Goal: Task Accomplishment & Management: Manage account settings

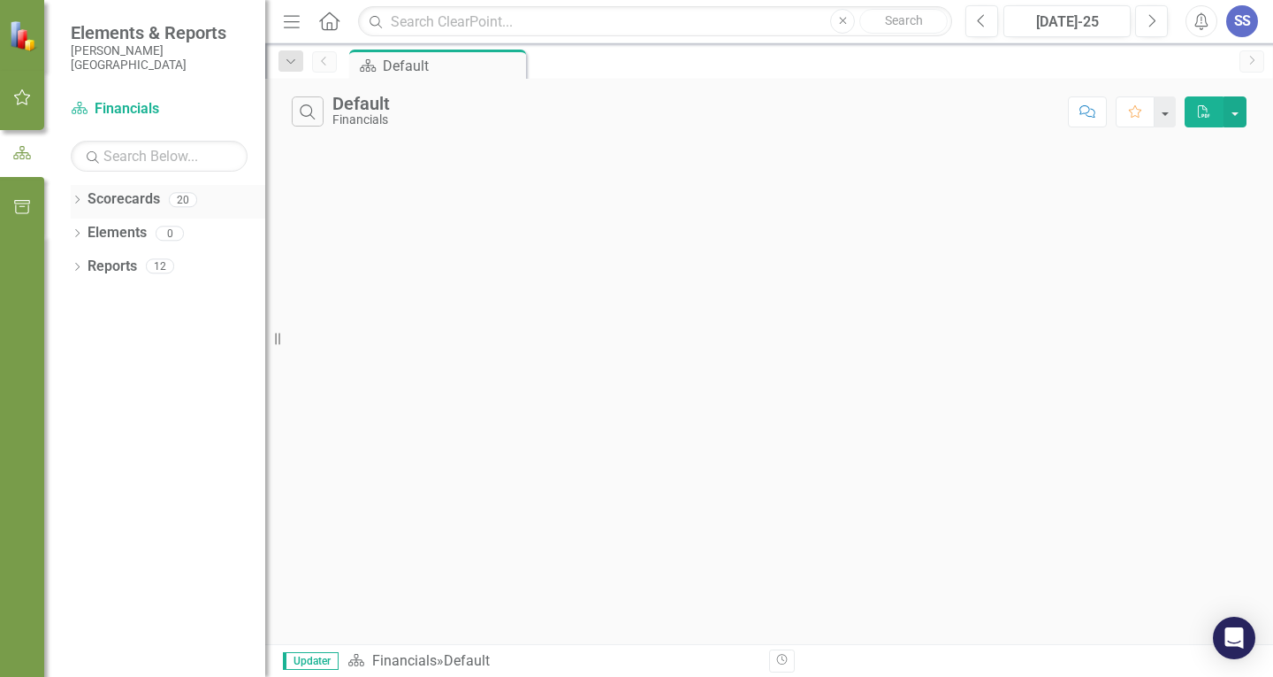
click at [73, 193] on div "Dropdown Scorecards 20" at bounding box center [168, 202] width 195 height 34
click at [84, 230] on div "Dropdown Elements 0" at bounding box center [168, 235] width 195 height 34
click at [15, 147] on icon "button" at bounding box center [21, 153] width 19 height 16
click at [23, 90] on icon "button" at bounding box center [22, 97] width 19 height 14
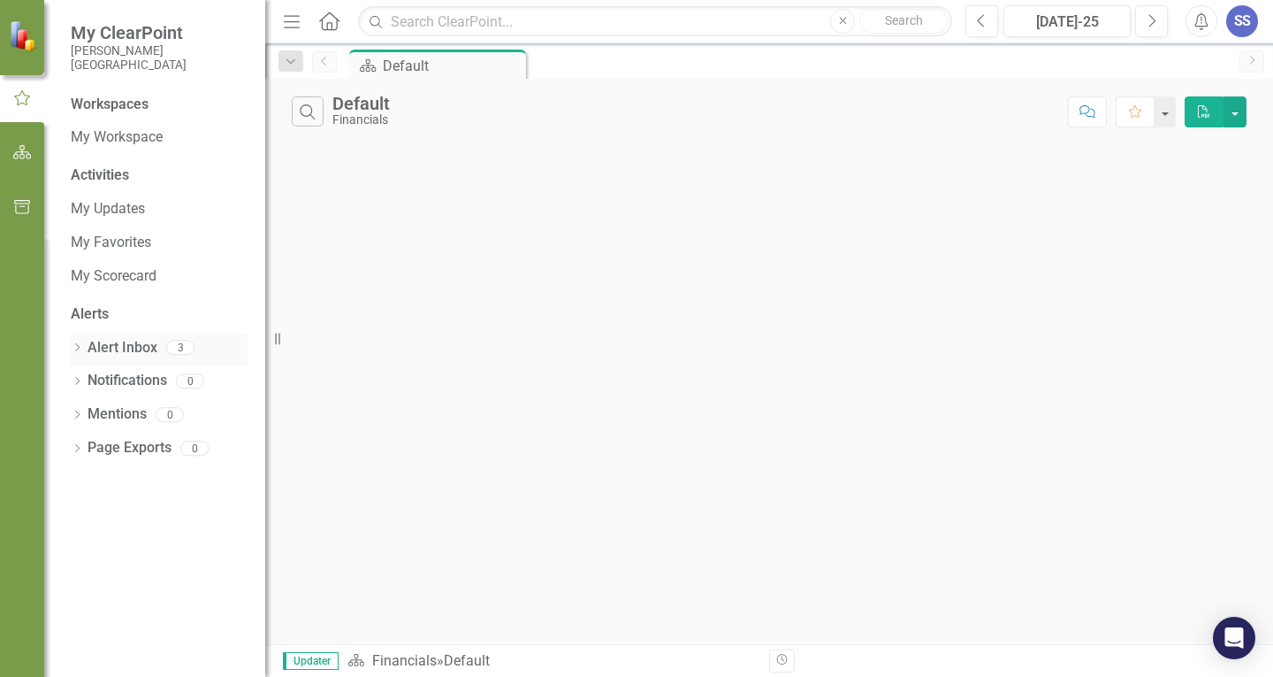
click at [117, 342] on link "Alert Inbox" at bounding box center [123, 348] width 70 height 20
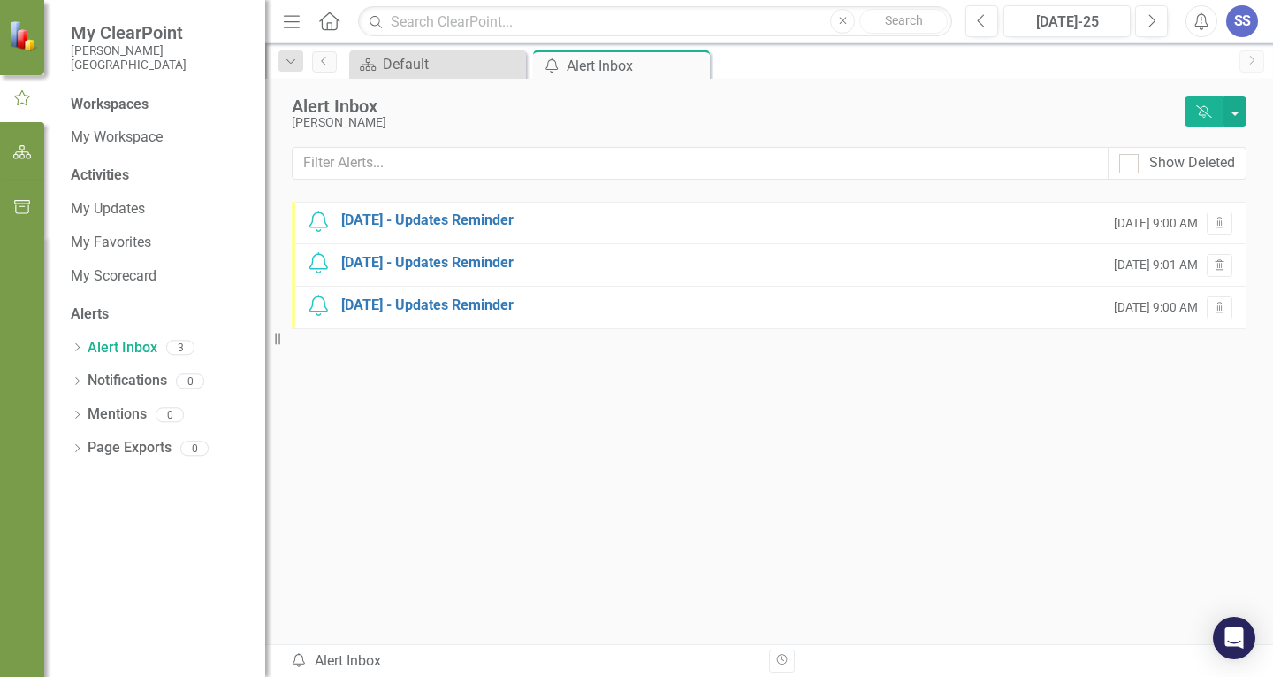
click at [22, 142] on button "button" at bounding box center [23, 152] width 40 height 37
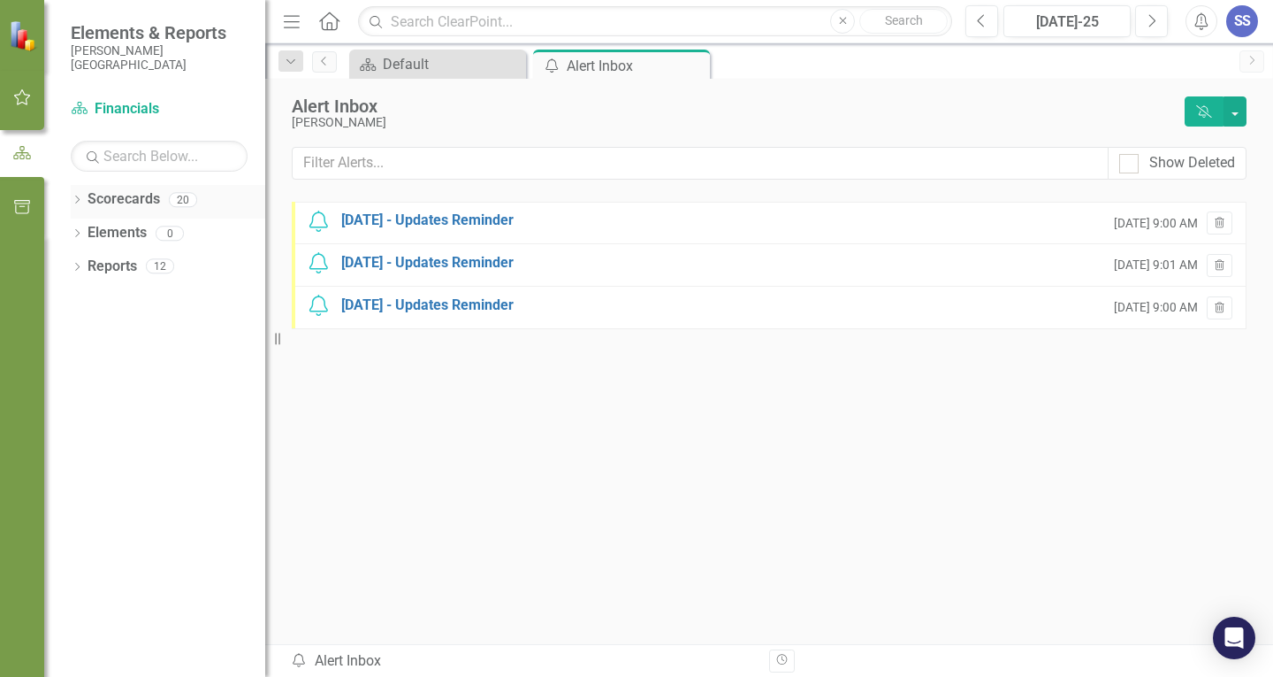
click at [77, 197] on icon at bounding box center [77, 199] width 4 height 8
click at [78, 331] on icon "Dropdown" at bounding box center [77, 335] width 12 height 10
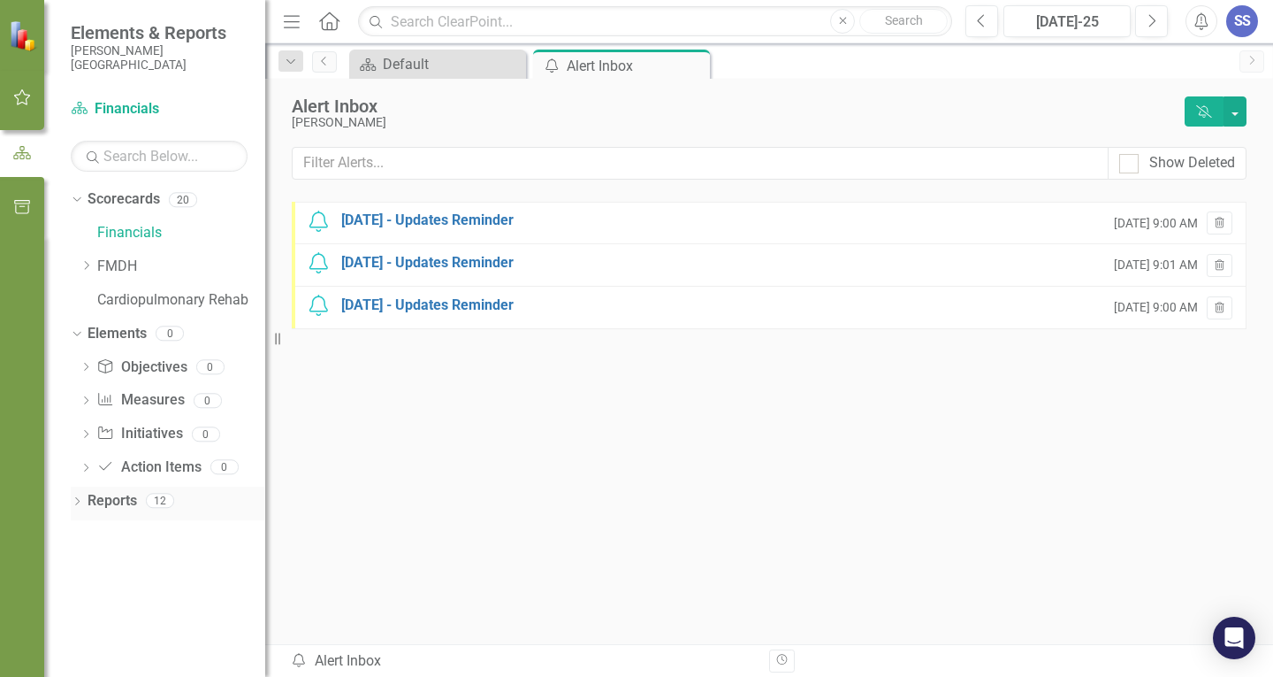
click at [80, 491] on div "Dropdown Reports 12" at bounding box center [168, 503] width 195 height 34
click at [80, 503] on icon "Dropdown" at bounding box center [77, 503] width 12 height 10
click at [124, 270] on link "FMDH" at bounding box center [181, 266] width 168 height 20
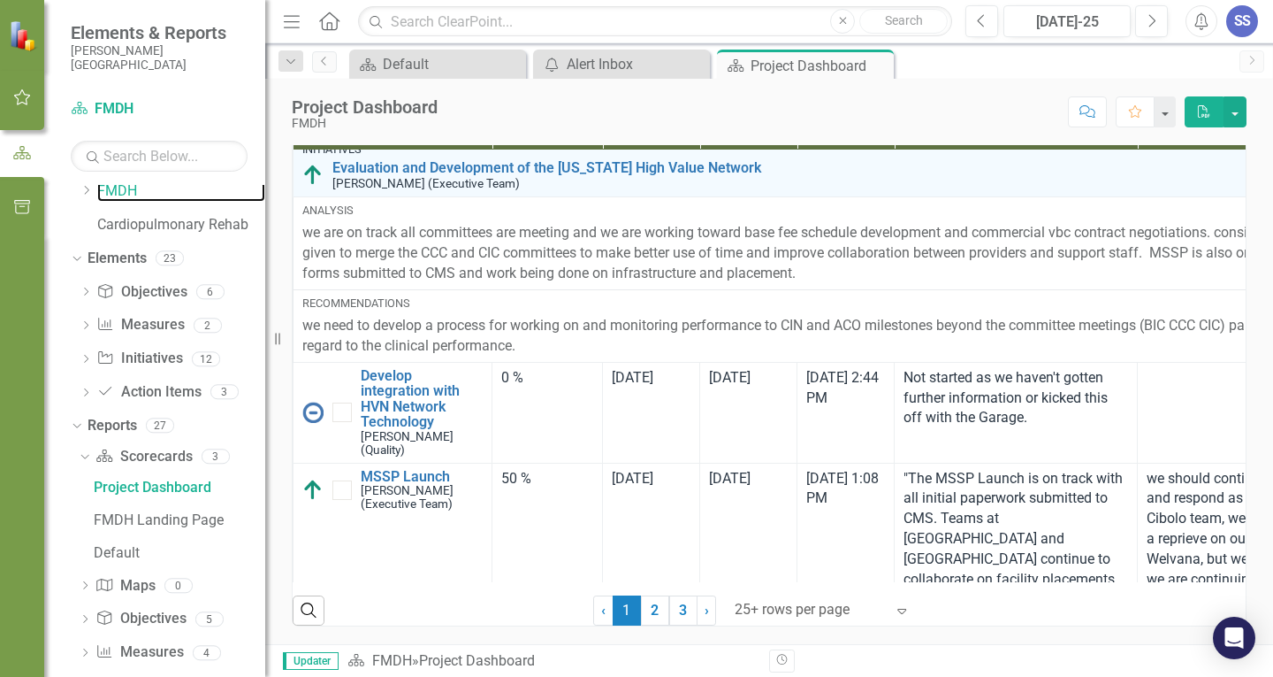
scroll to position [88, 0]
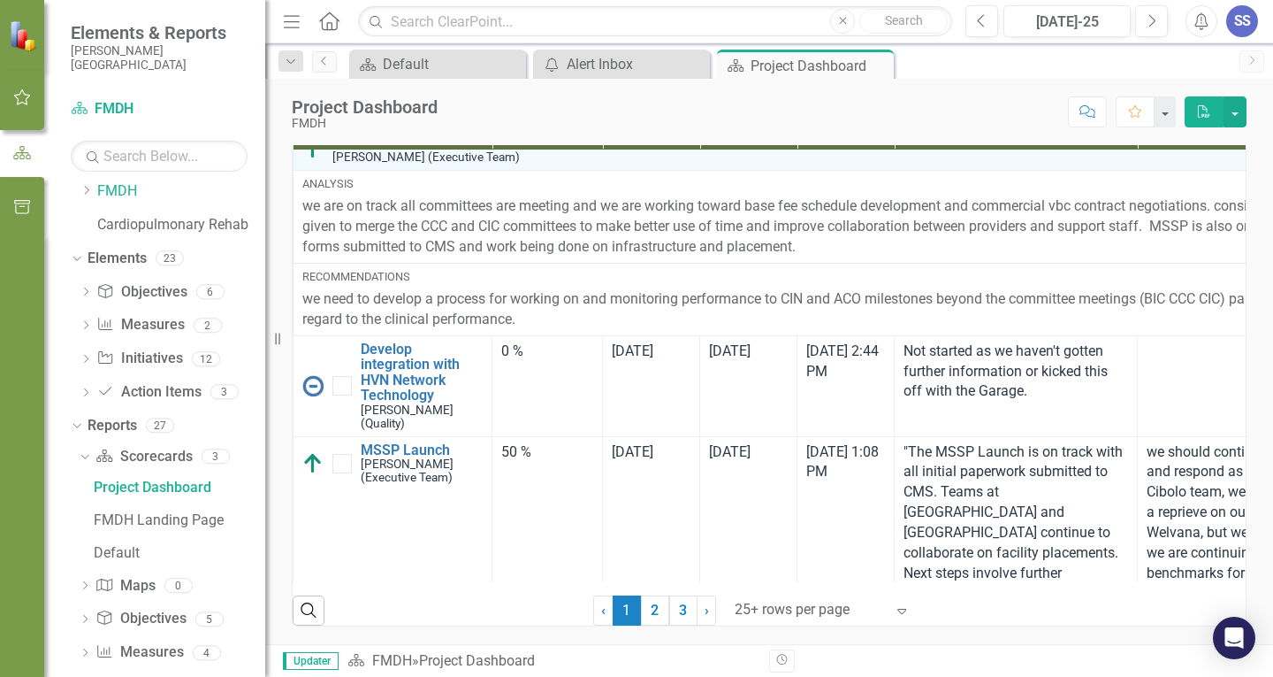
click at [302, 26] on icon "Menu" at bounding box center [291, 20] width 23 height 19
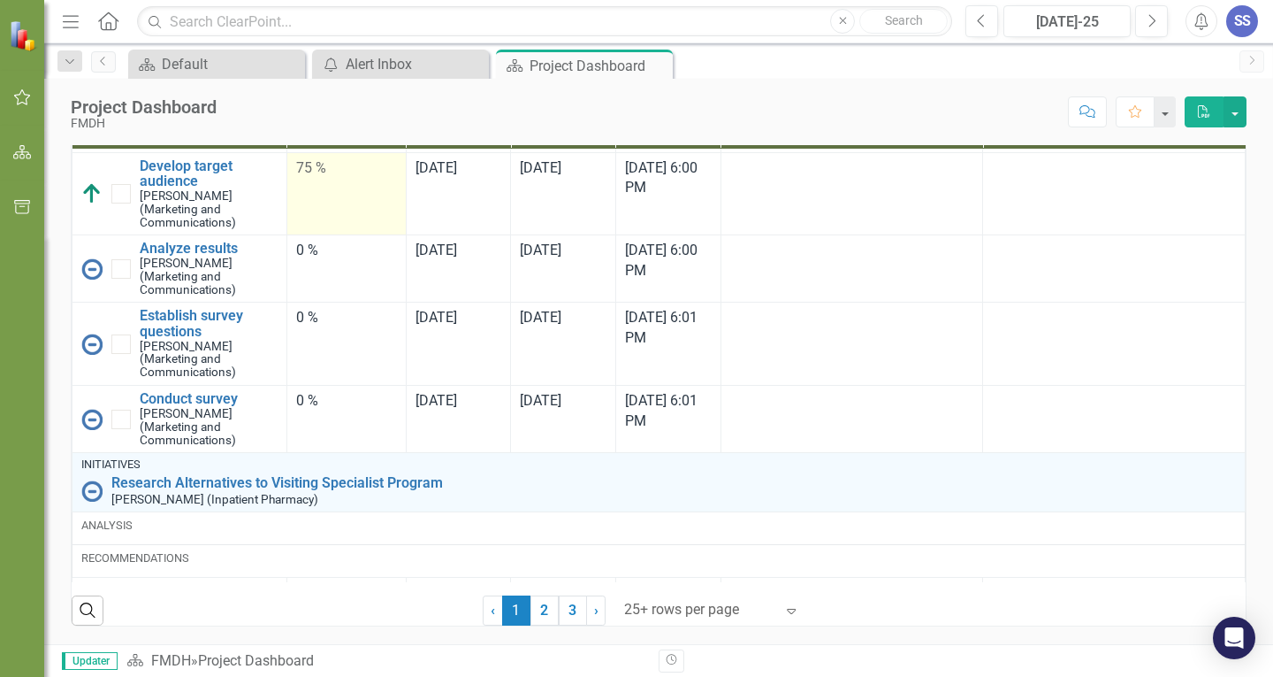
scroll to position [1946, 0]
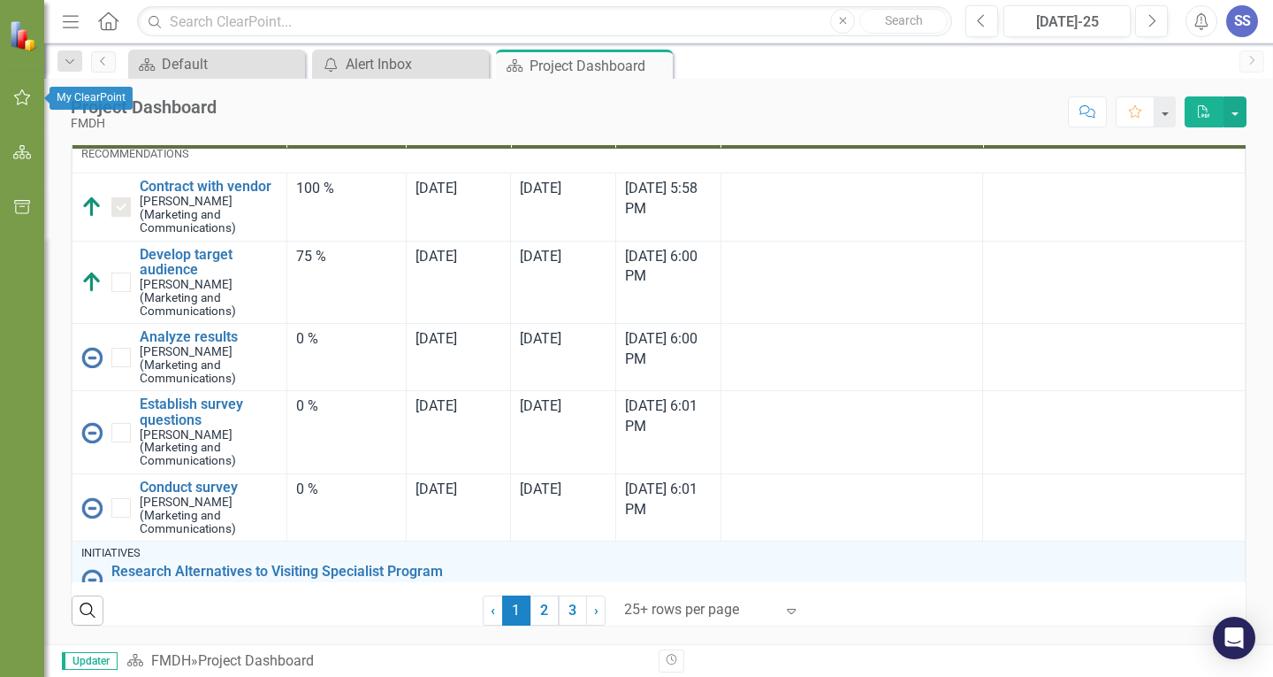
click at [32, 99] on button "button" at bounding box center [23, 98] width 40 height 37
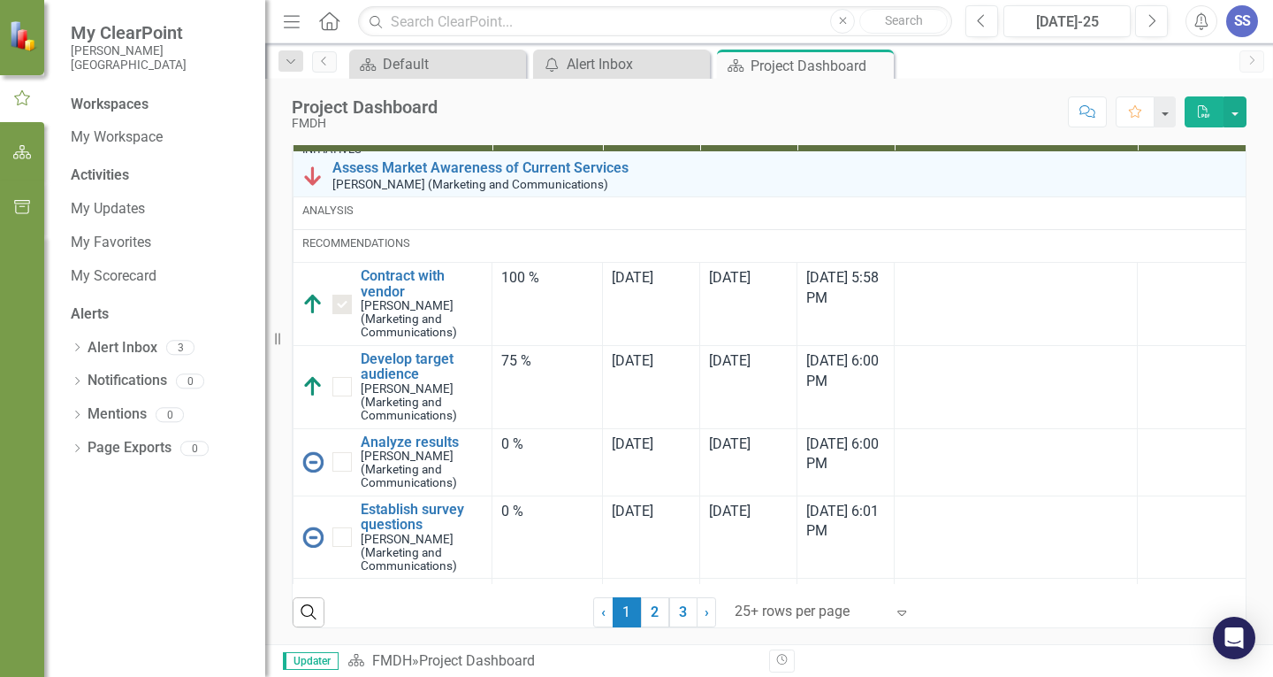
scroll to position [1327, 0]
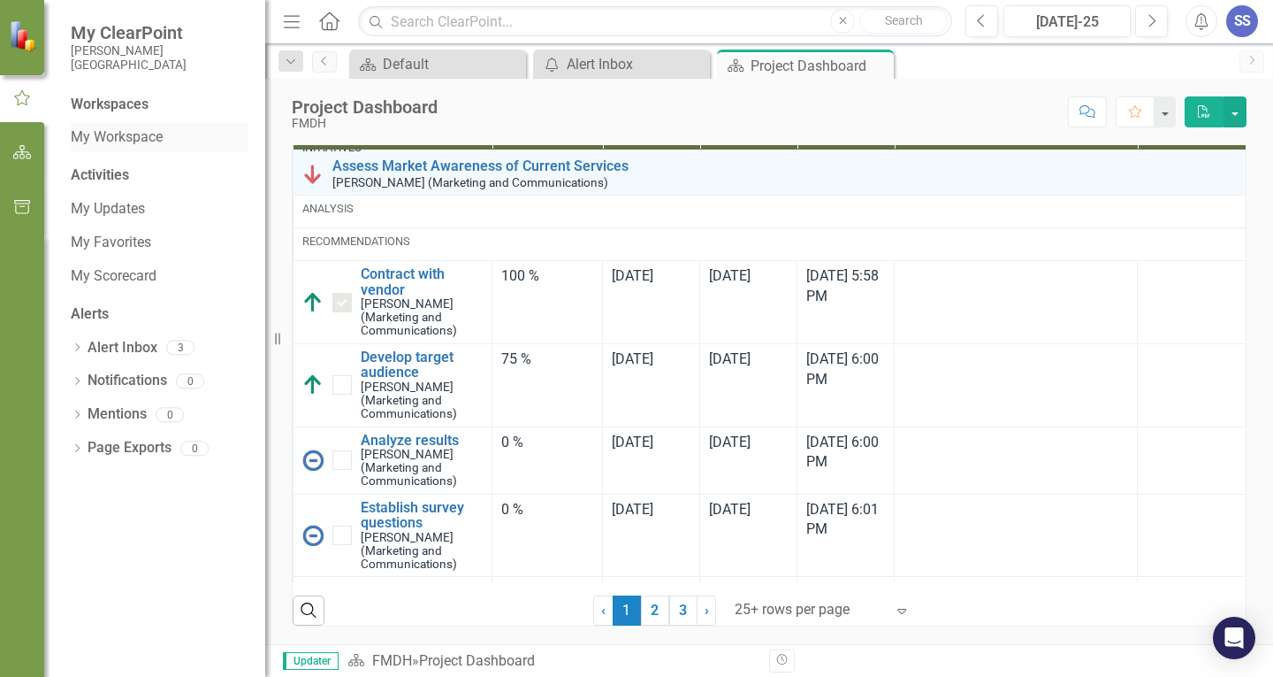
click at [113, 137] on link "My Workspace" at bounding box center [159, 137] width 177 height 20
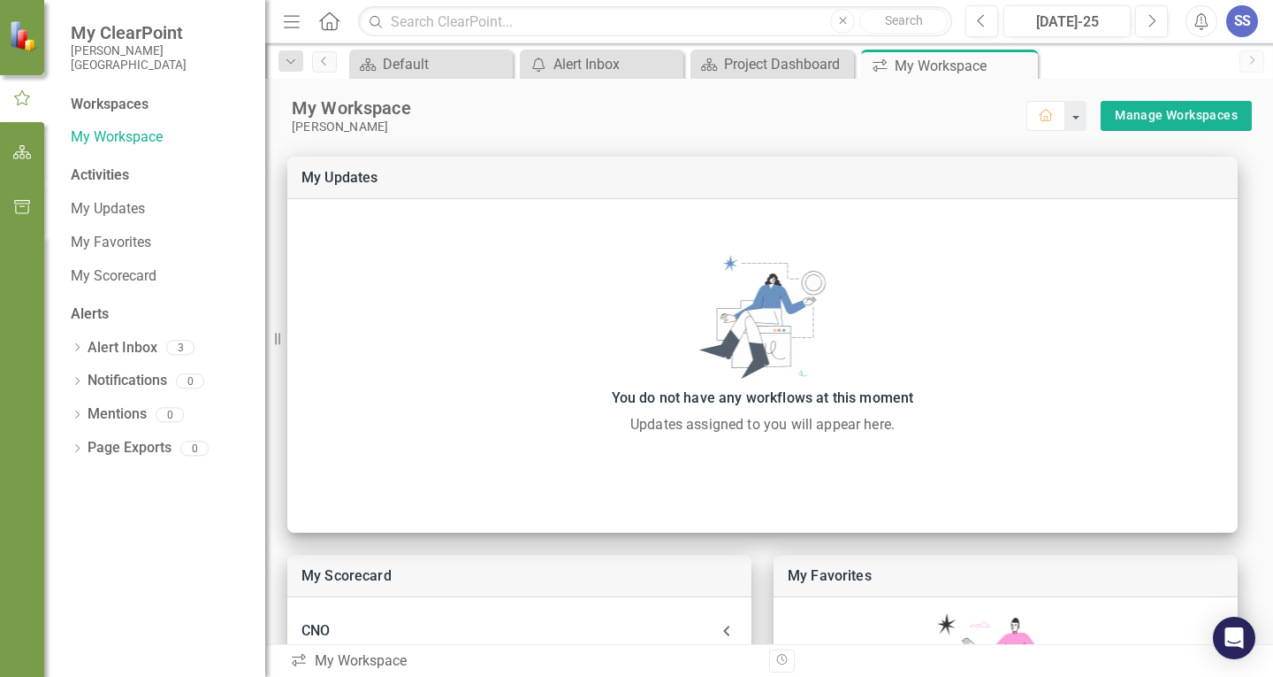
click at [123, 103] on div "Workspaces" at bounding box center [110, 105] width 78 height 20
click at [105, 205] on link "My Updates" at bounding box center [159, 209] width 177 height 20
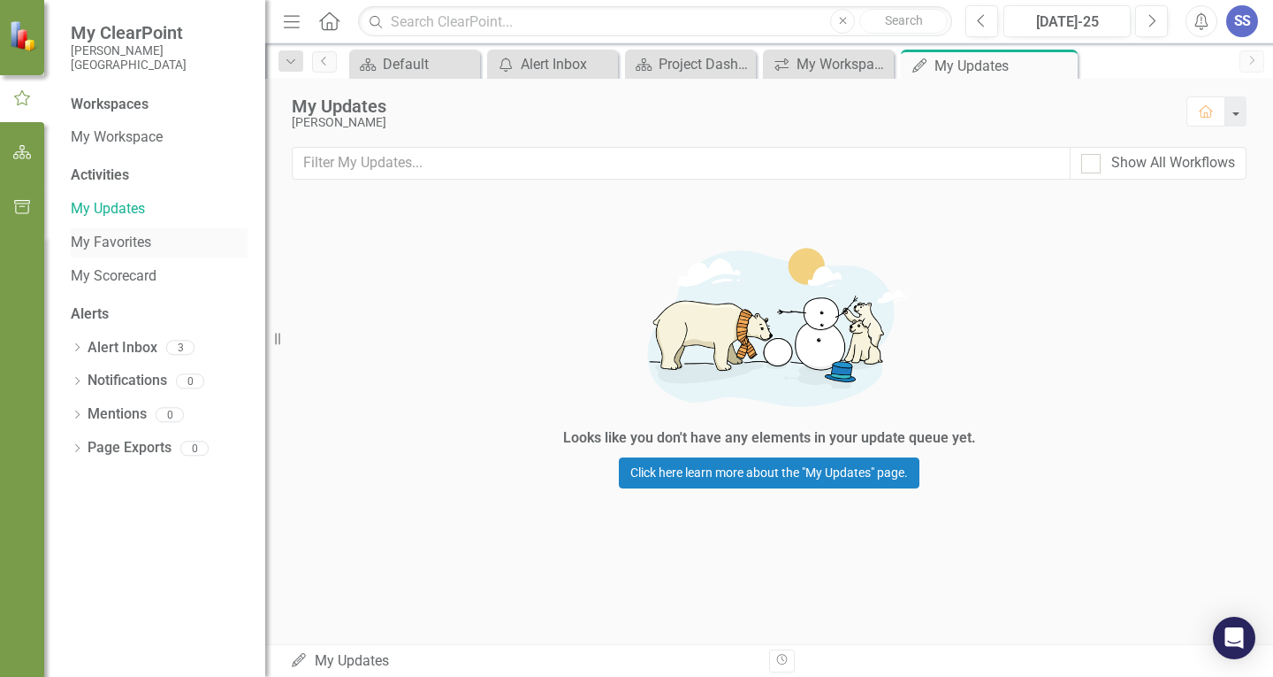
click at [105, 240] on link "My Favorites" at bounding box center [159, 243] width 177 height 20
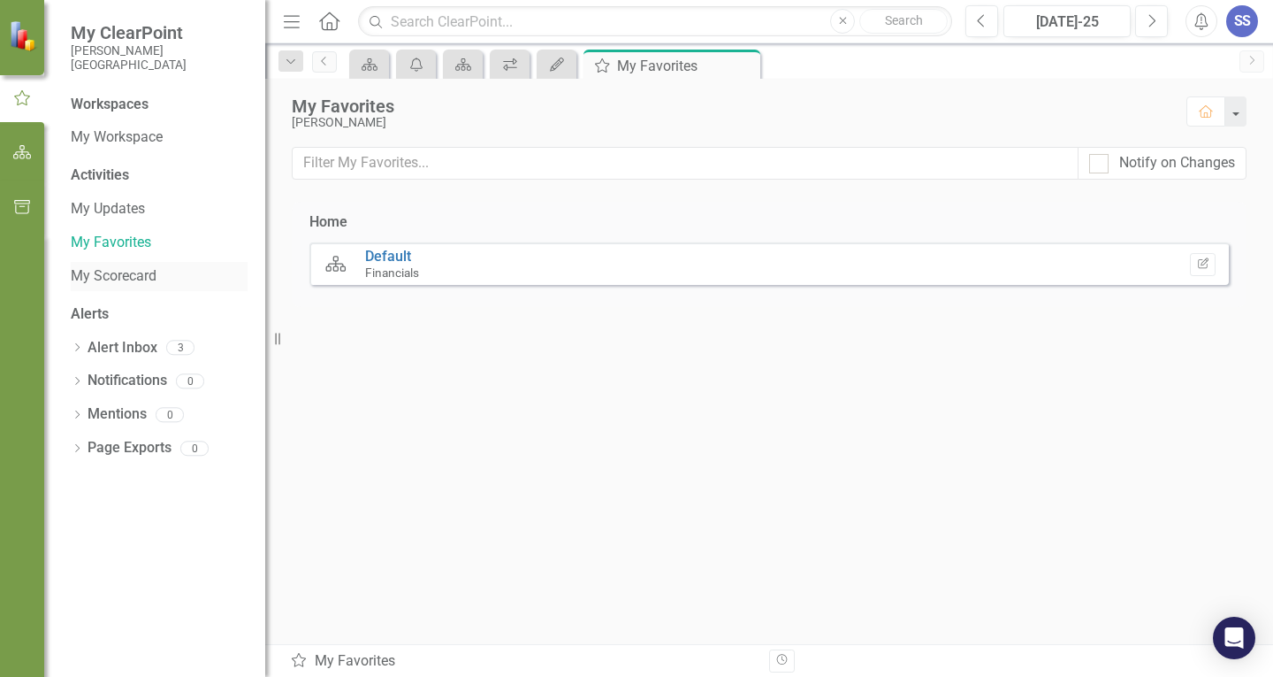
click at [94, 277] on link "My Scorecard" at bounding box center [159, 276] width 177 height 20
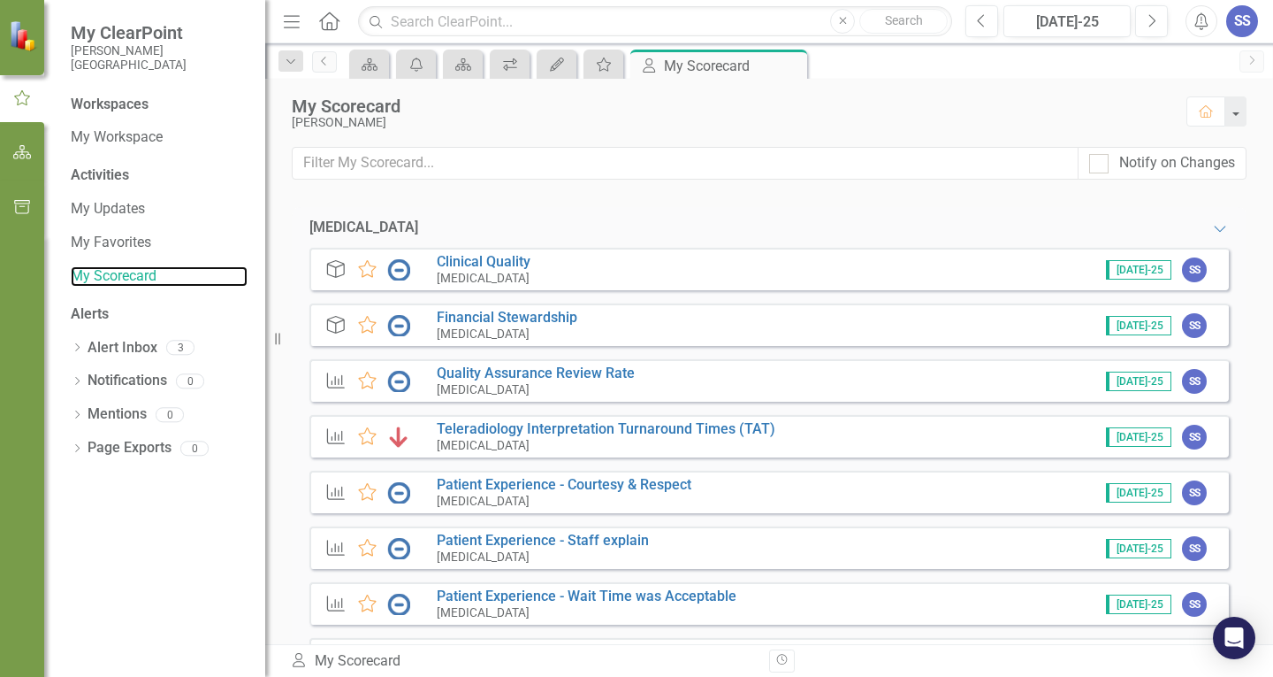
scroll to position [177, 0]
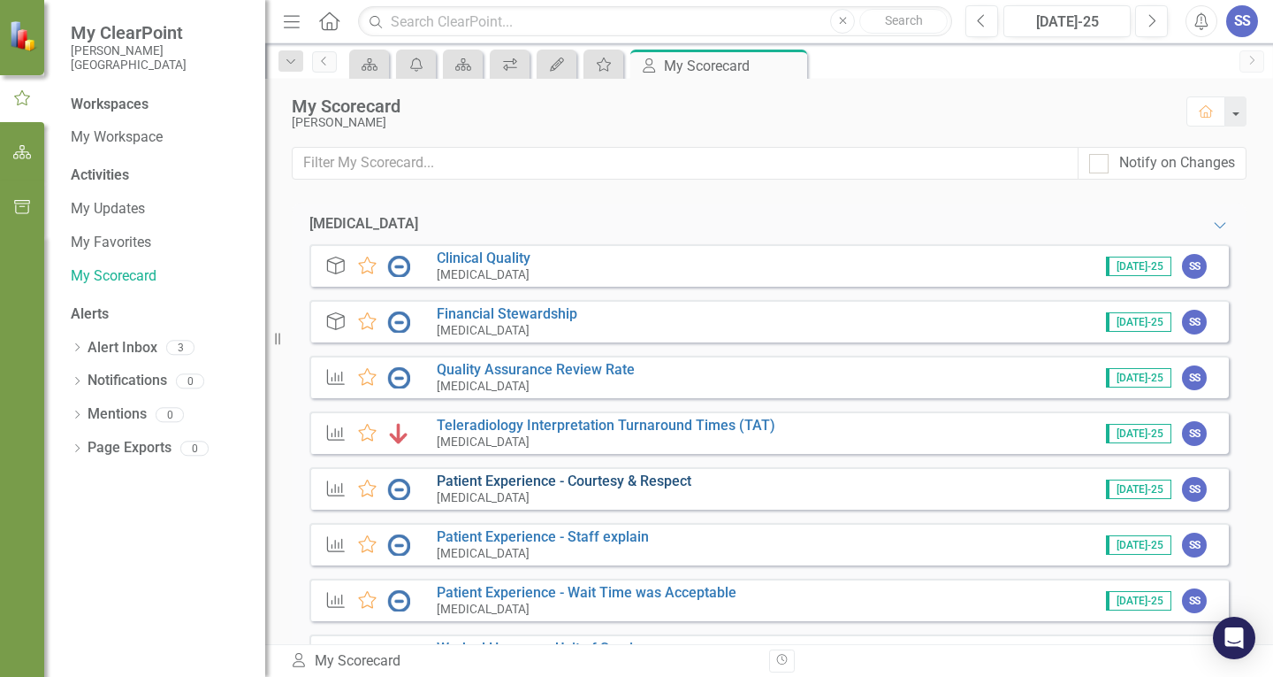
click at [540, 485] on link "Patient Experience - Courtesy & Respect" at bounding box center [564, 480] width 255 height 17
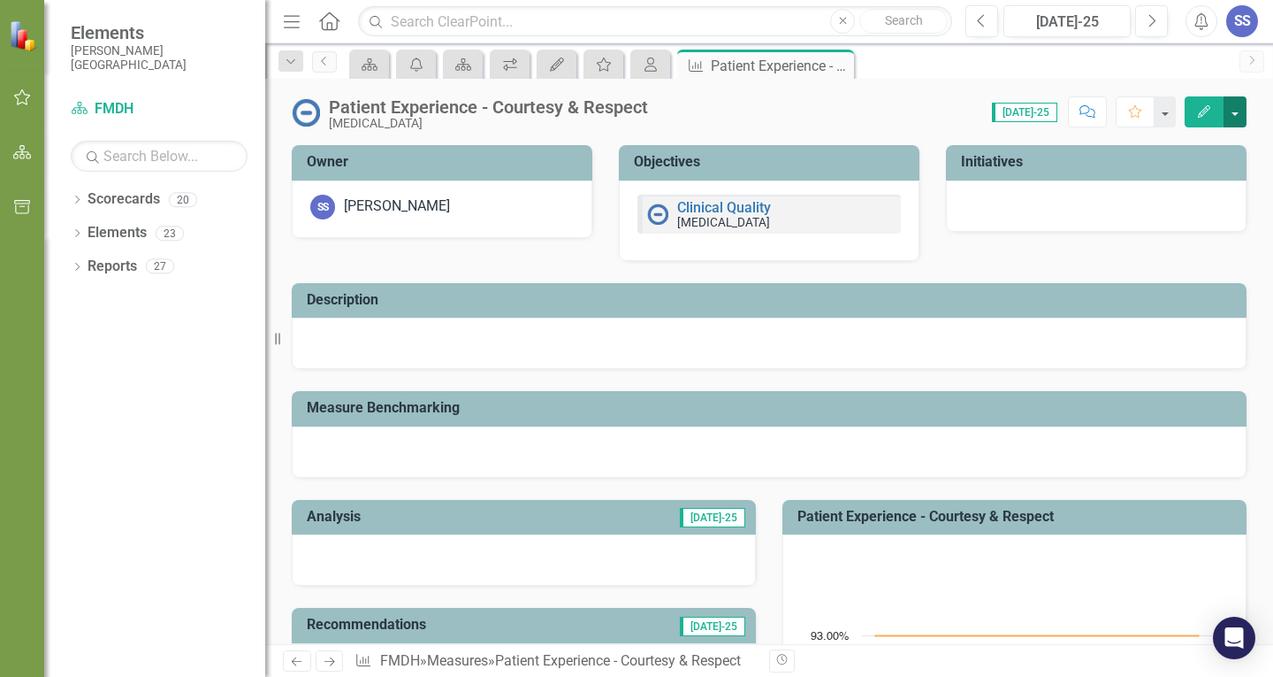
click at [1238, 107] on button "button" at bounding box center [1235, 111] width 23 height 31
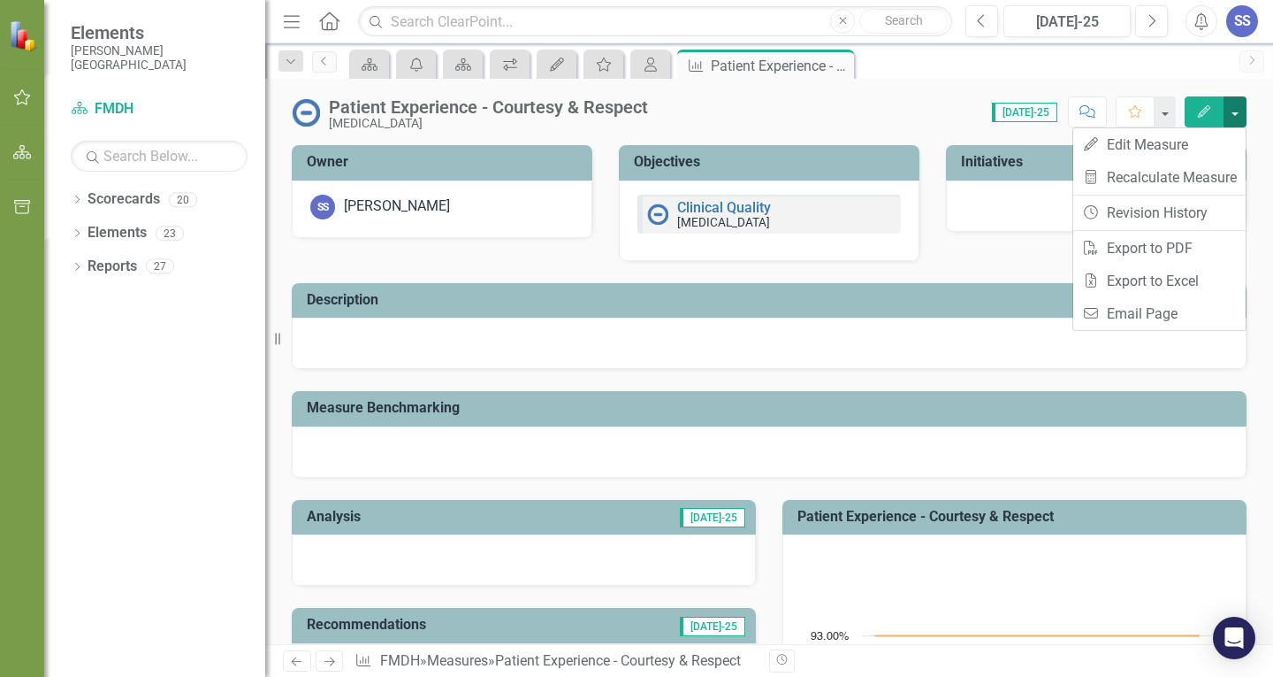
click at [1238, 107] on button "button" at bounding box center [1235, 111] width 23 height 31
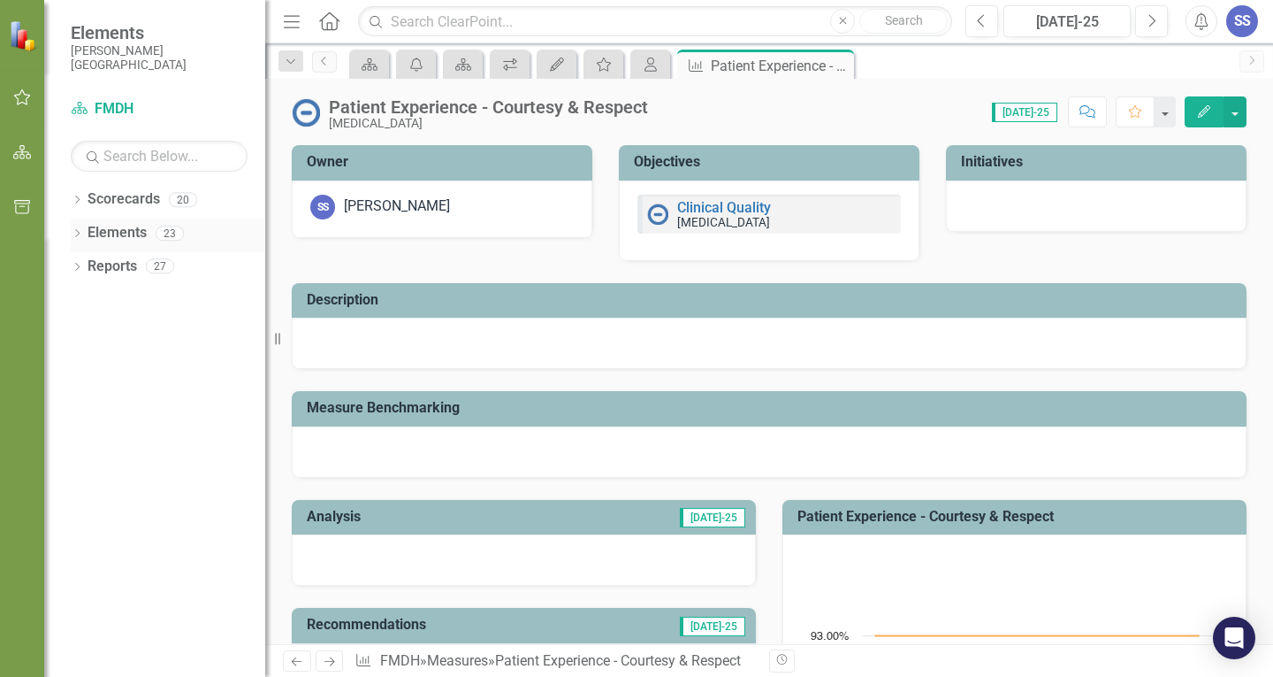
click at [83, 226] on div "Dropdown Elements 23" at bounding box center [168, 235] width 195 height 34
click at [77, 231] on icon at bounding box center [77, 233] width 4 height 8
click at [77, 407] on icon "Dropdown" at bounding box center [77, 402] width 12 height 10
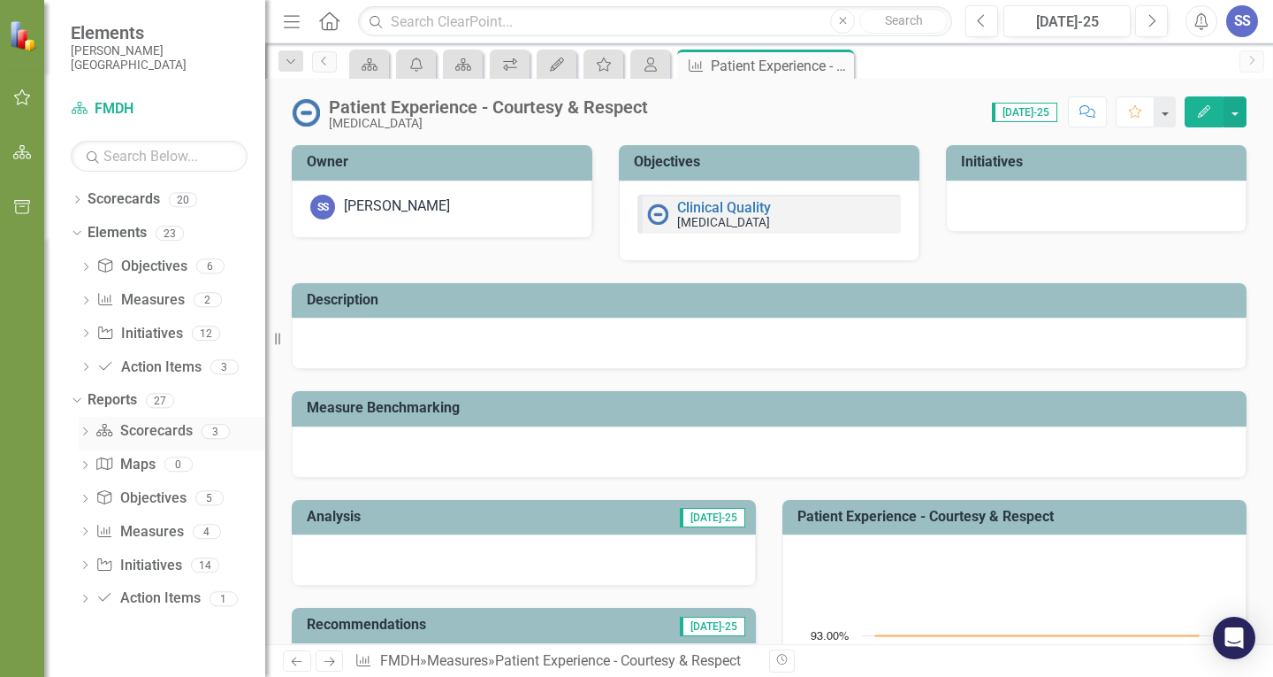
click at [82, 431] on icon "Dropdown" at bounding box center [85, 433] width 12 height 10
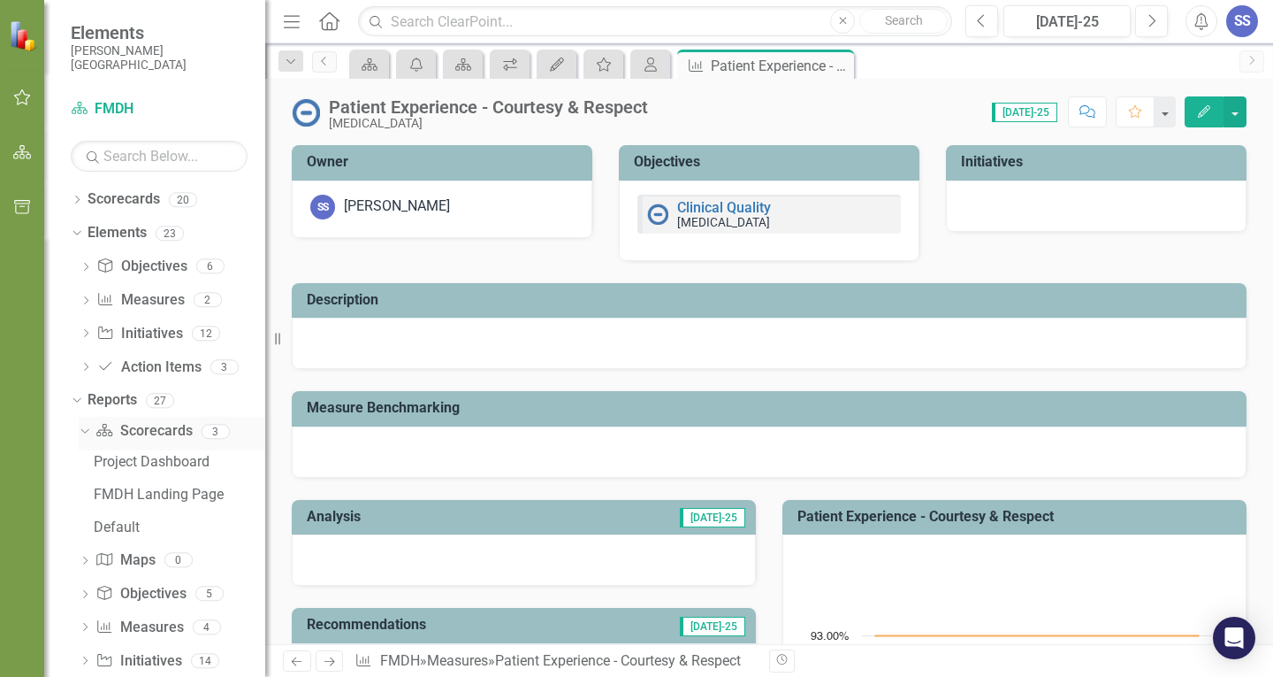
click at [82, 431] on icon at bounding box center [84, 431] width 8 height 4
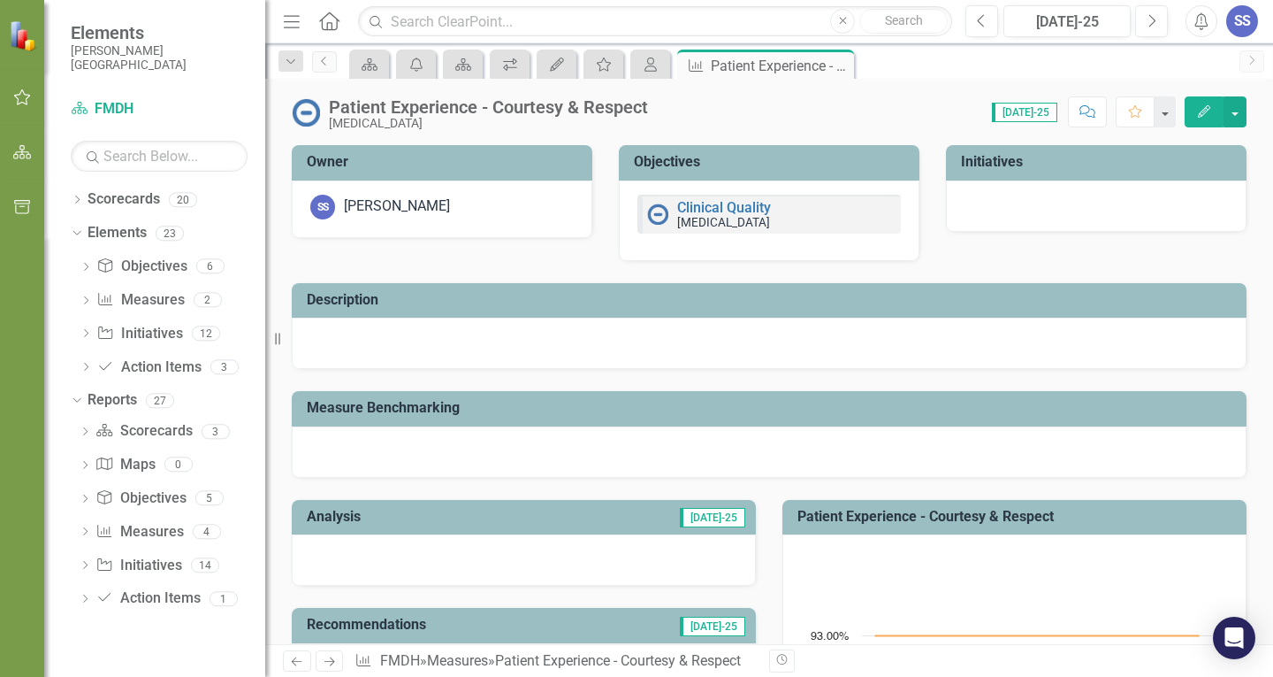
click at [21, 96] on icon "button" at bounding box center [22, 97] width 19 height 14
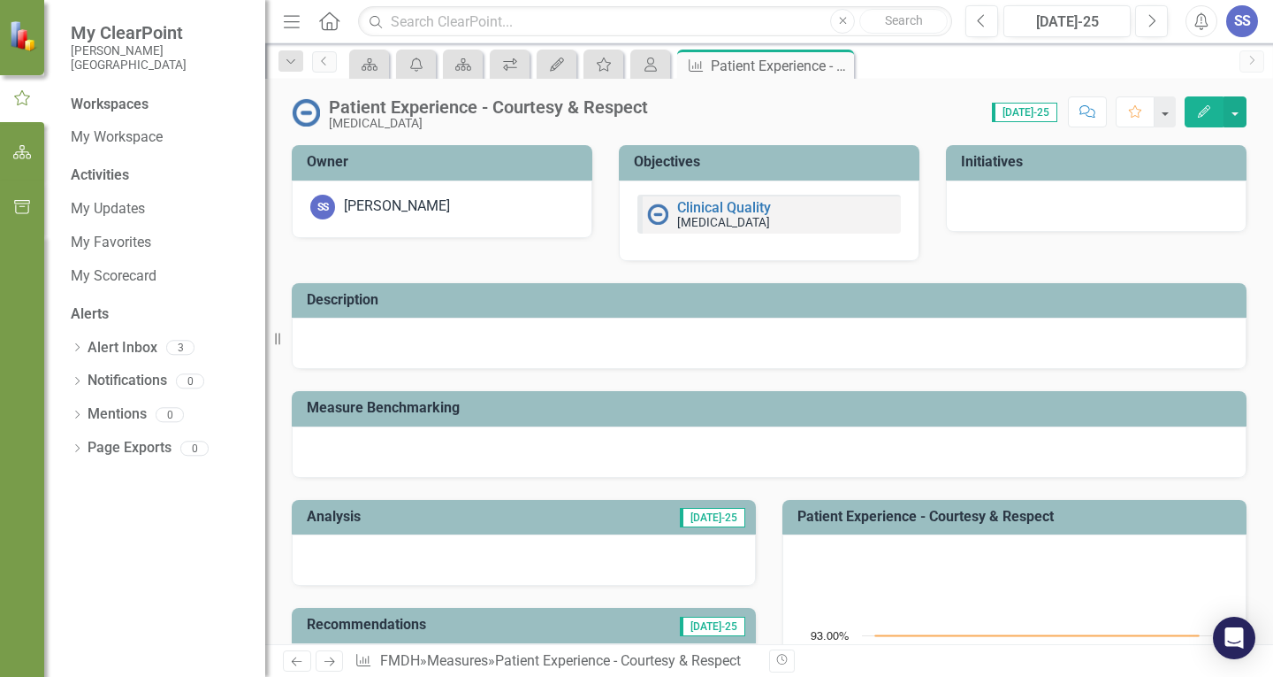
click at [24, 155] on icon "button" at bounding box center [22, 152] width 19 height 14
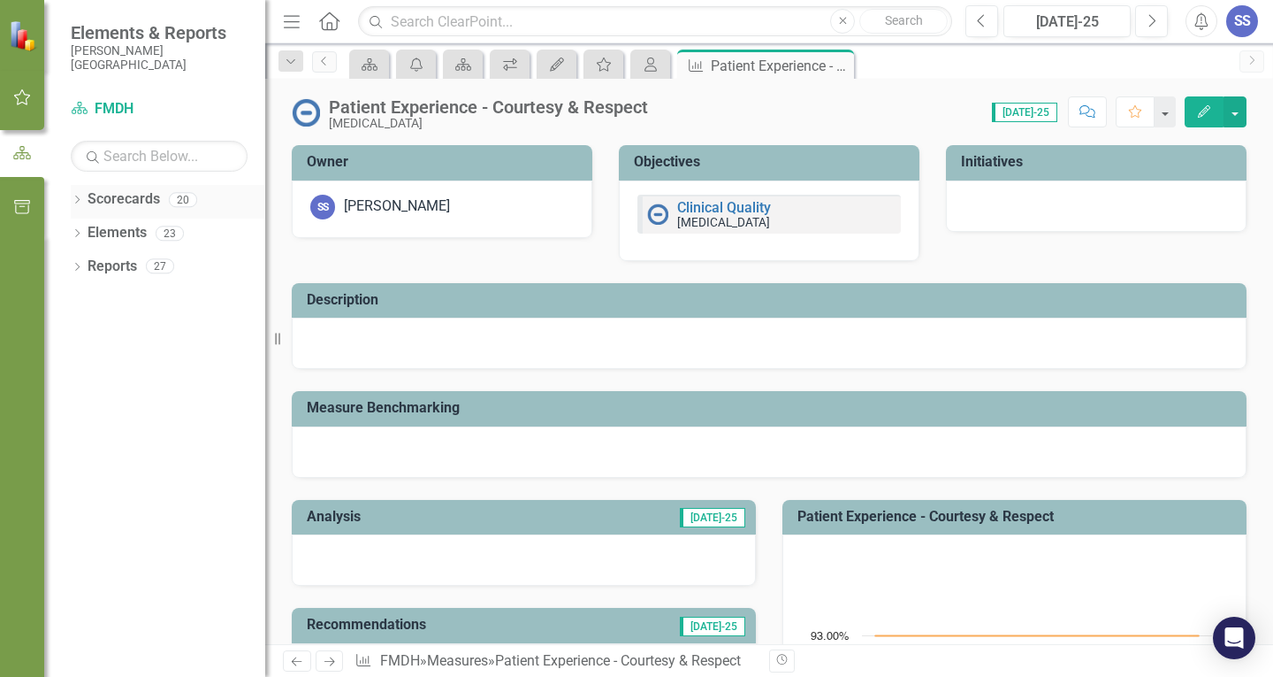
click at [85, 193] on div "Dropdown Scorecards 20" at bounding box center [168, 202] width 195 height 34
click at [76, 199] on icon "Dropdown" at bounding box center [77, 201] width 12 height 10
click at [89, 263] on icon "Dropdown" at bounding box center [86, 265] width 13 height 11
click at [102, 334] on icon "Dropdown" at bounding box center [103, 332] width 13 height 11
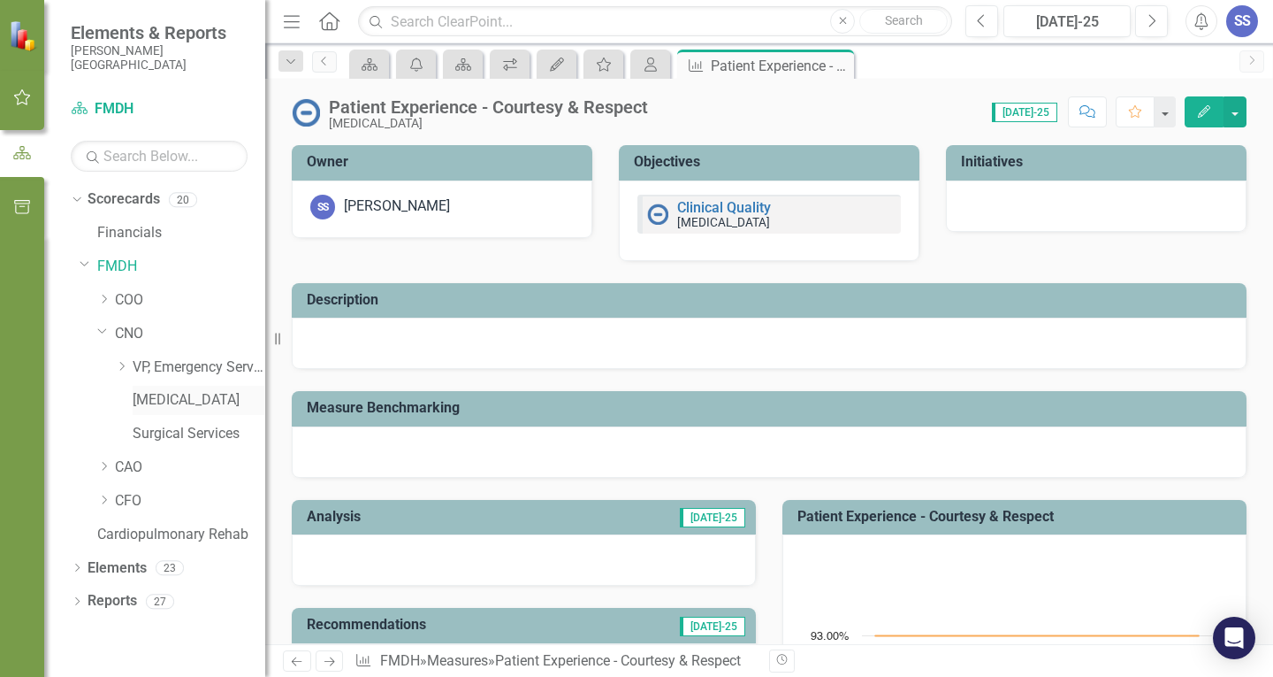
click at [163, 403] on link "[MEDICAL_DATA]" at bounding box center [199, 400] width 133 height 20
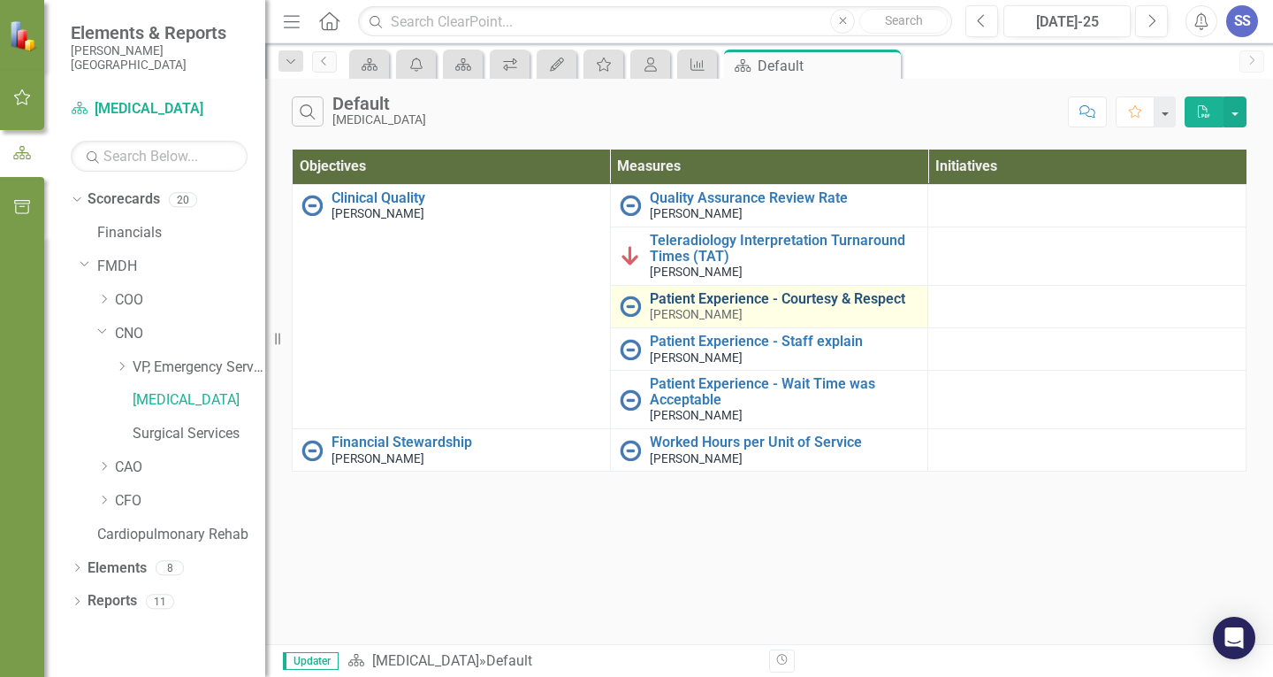
click at [768, 302] on link "Patient Experience - Courtesy & Respect" at bounding box center [785, 299] width 270 height 16
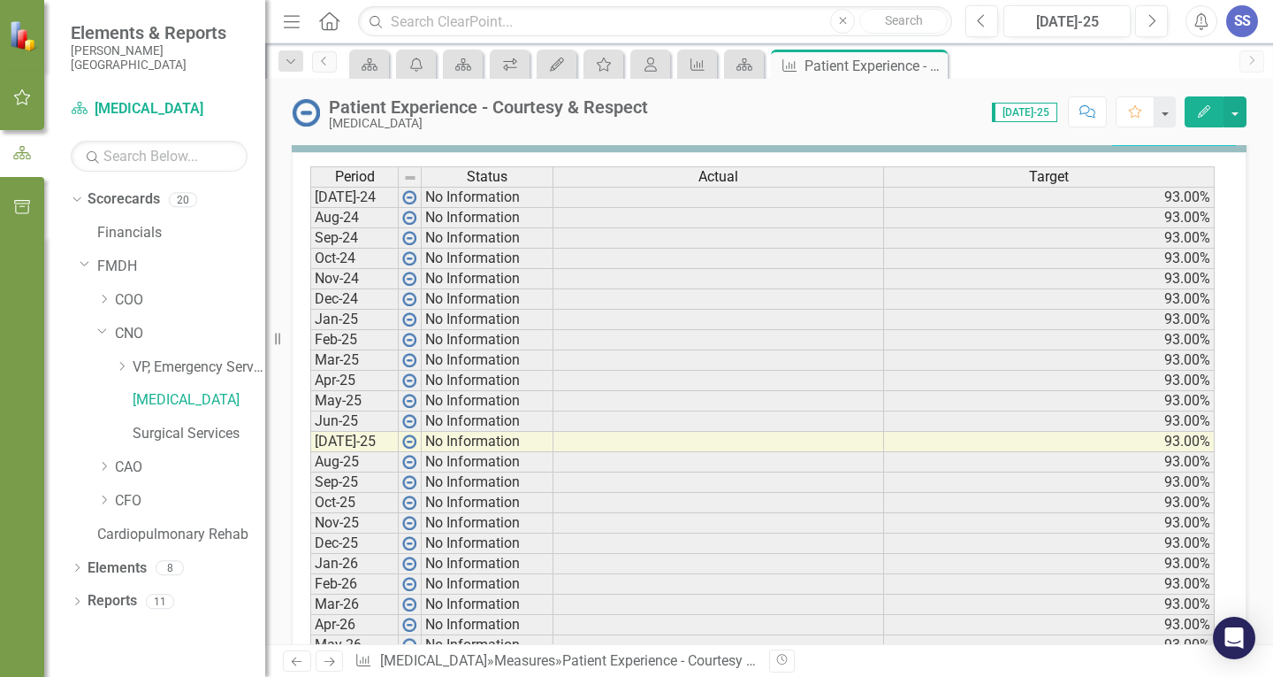
scroll to position [707, 0]
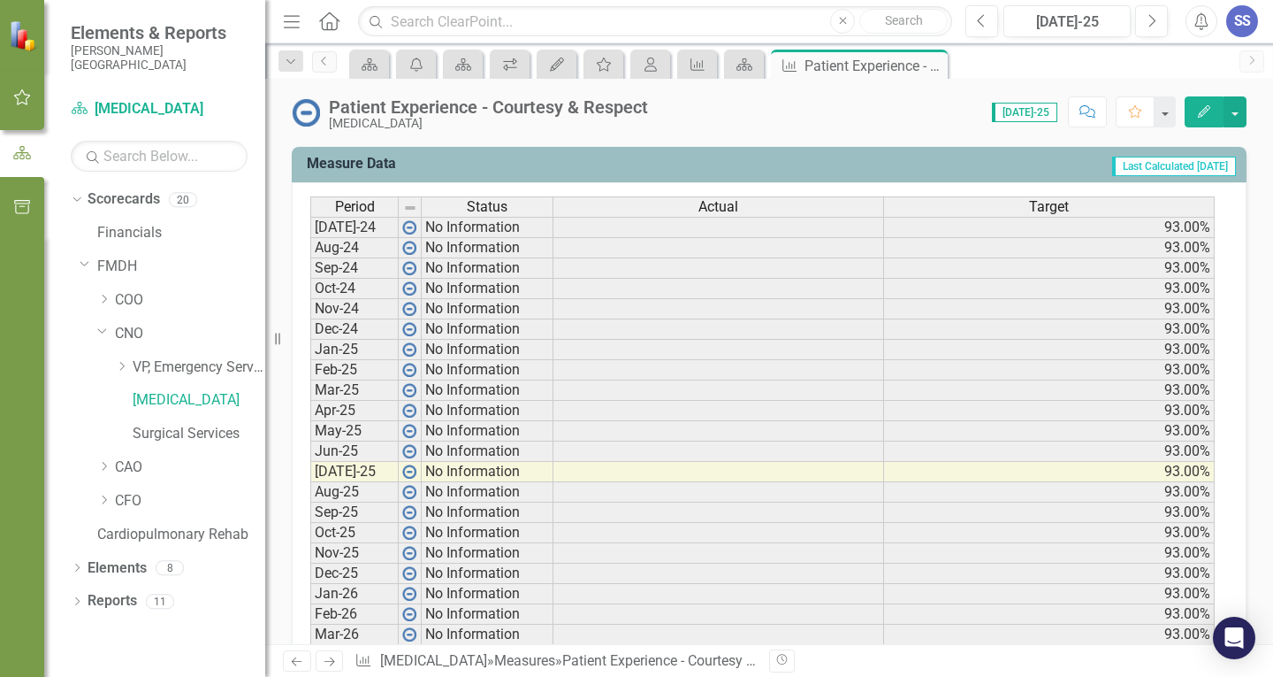
click at [751, 234] on td at bounding box center [719, 227] width 331 height 21
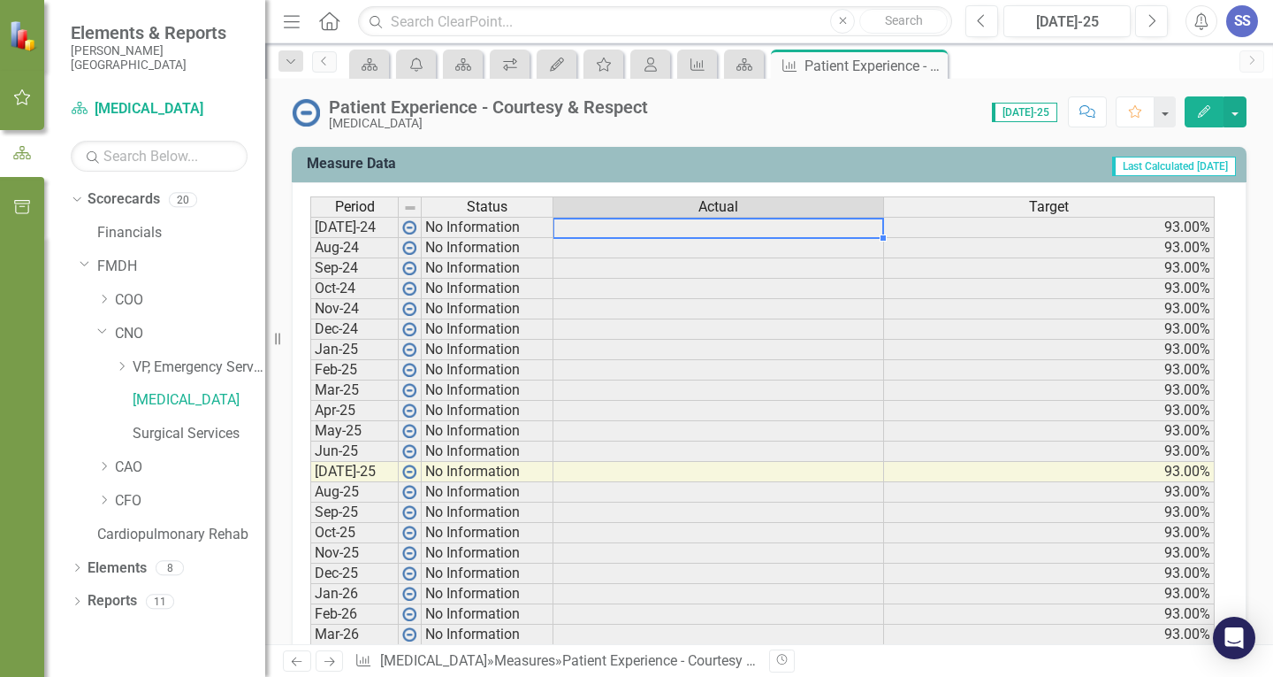
click at [750, 234] on td at bounding box center [719, 227] width 331 height 21
click at [1210, 115] on icon "Edit" at bounding box center [1205, 111] width 16 height 12
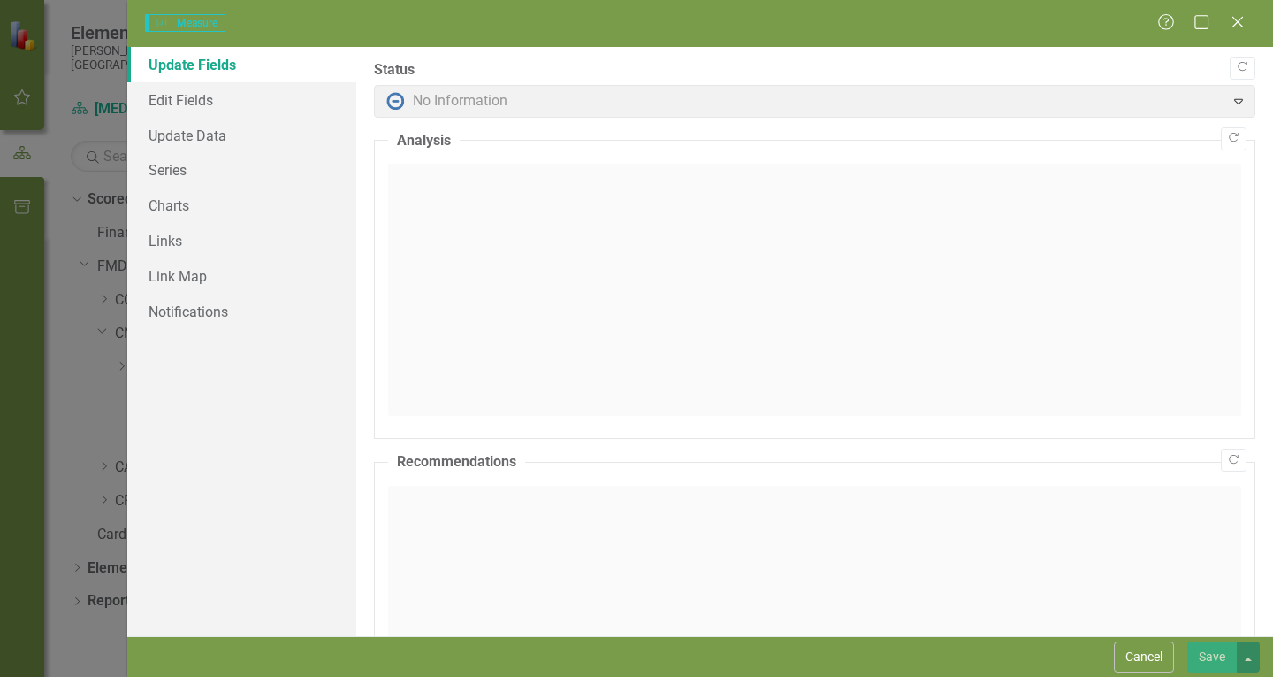
scroll to position [0, 0]
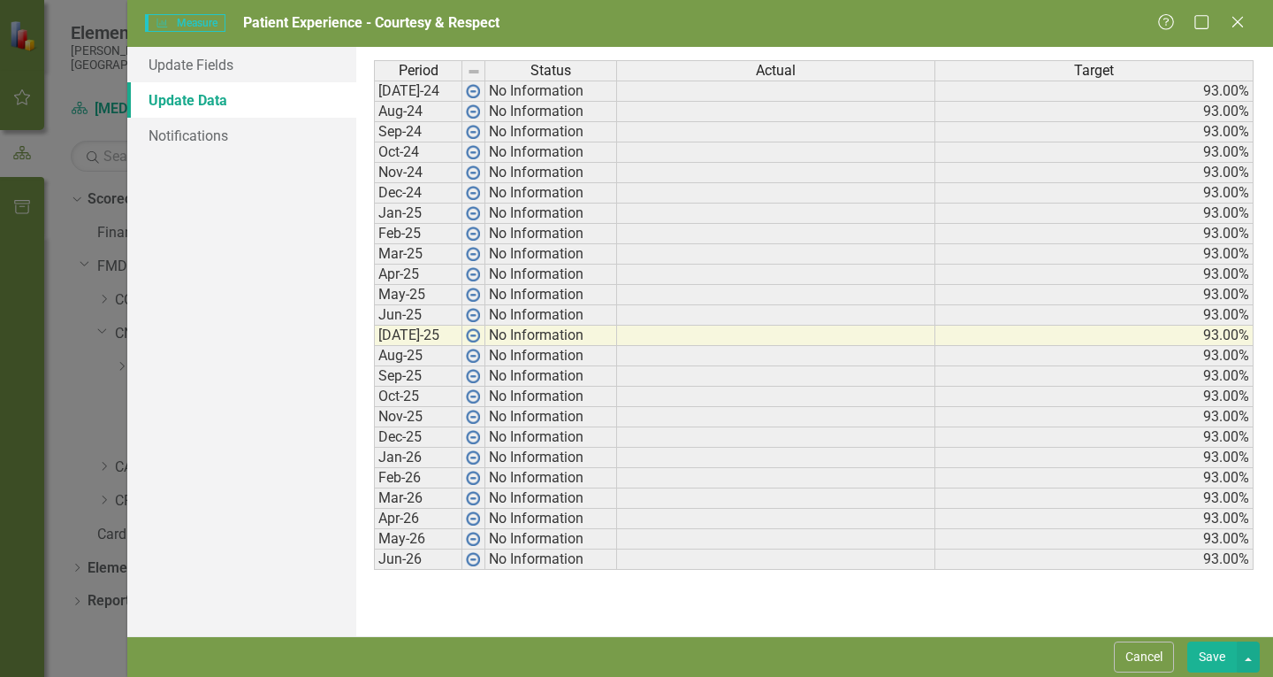
click at [722, 89] on td at bounding box center [776, 90] width 318 height 21
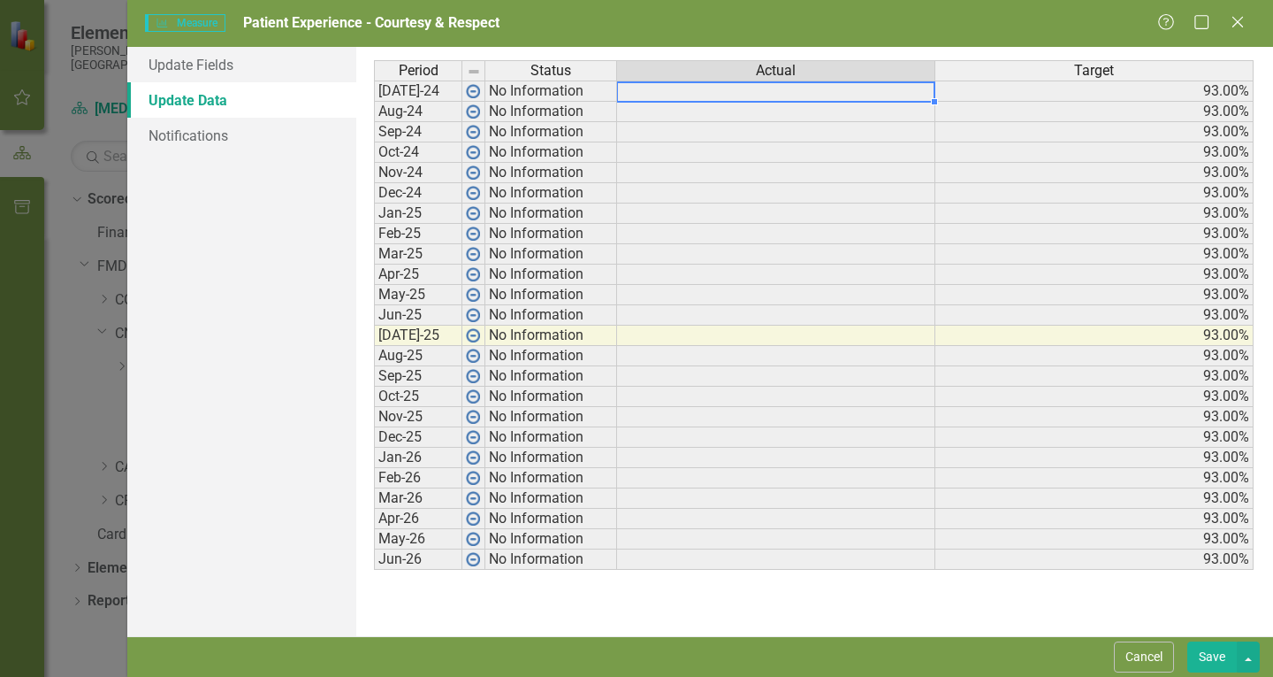
click at [717, 87] on td at bounding box center [776, 90] width 318 height 21
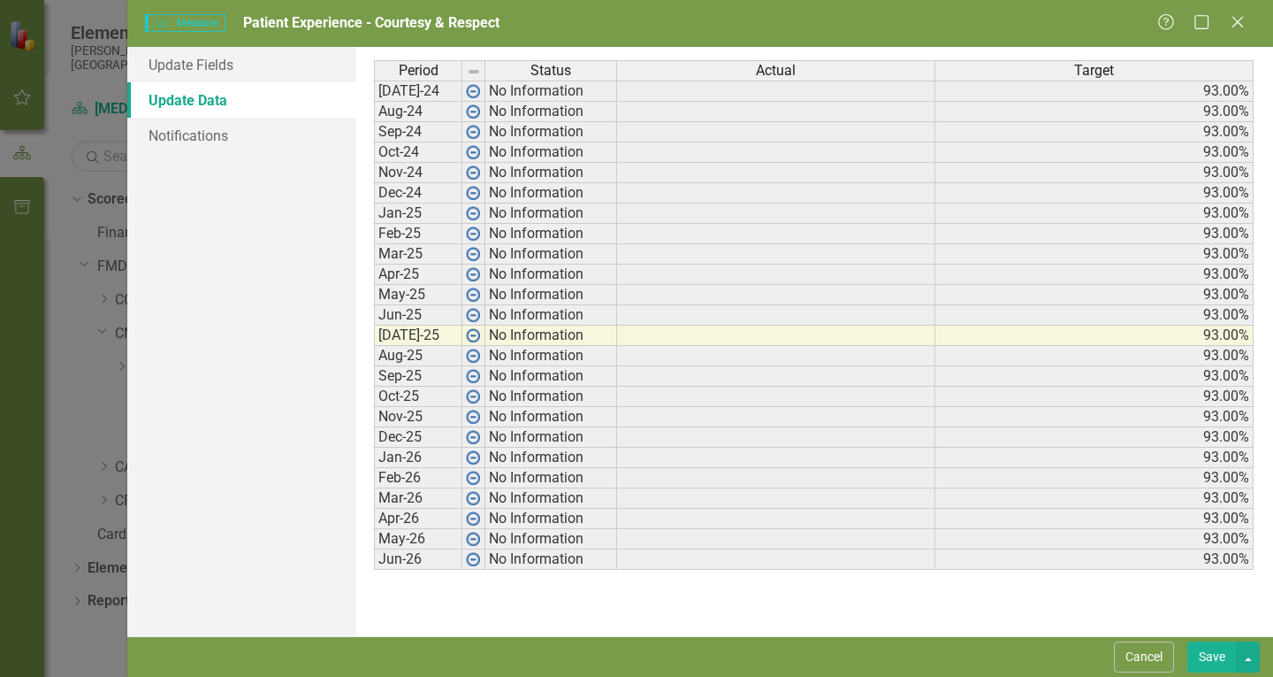
click at [181, 93] on link "Update Data" at bounding box center [241, 99] width 229 height 35
click at [747, 89] on td at bounding box center [776, 90] width 318 height 21
click at [102, 338] on div "Measure Measure Patient Experience - Courtesy & Respect Help Maximize Close Upd…" at bounding box center [636, 338] width 1273 height 677
click at [1237, 5] on div "Measure Measure Patient Experience - Courtesy & Respect Help Maximize Close" at bounding box center [700, 23] width 1146 height 47
click at [1237, 14] on icon "Close" at bounding box center [1238, 21] width 22 height 17
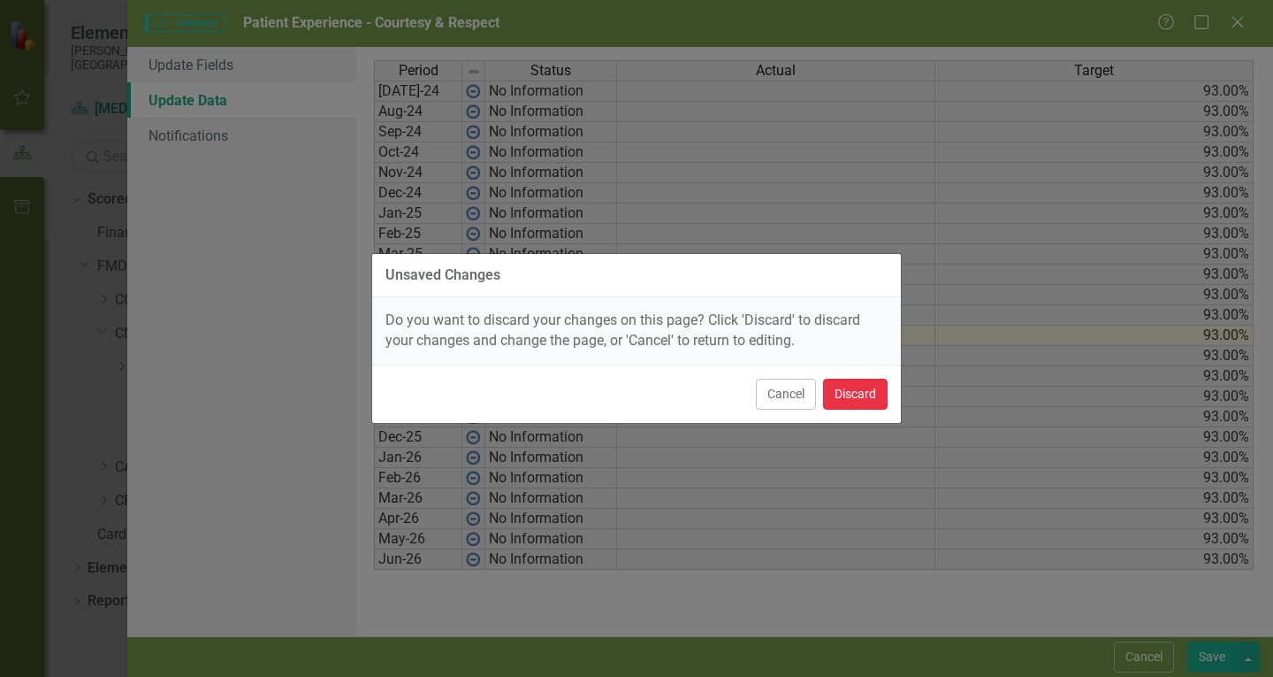
click at [850, 398] on button "Discard" at bounding box center [855, 394] width 65 height 31
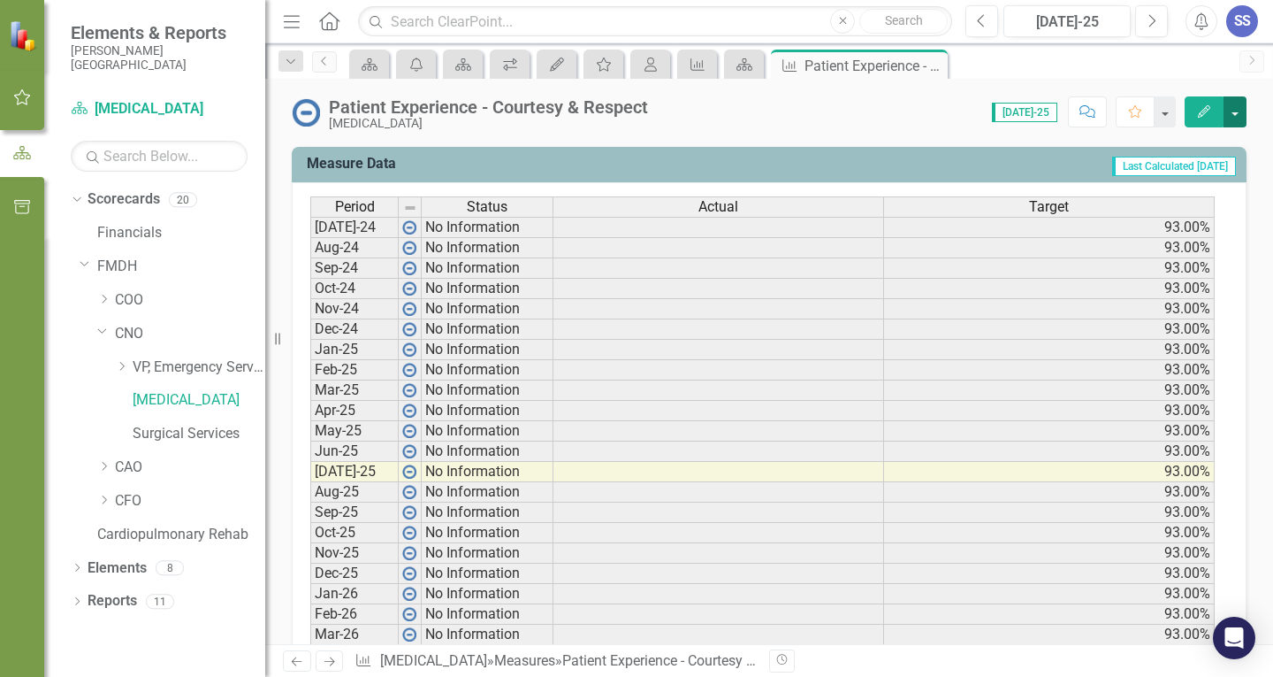
click at [1244, 108] on button "button" at bounding box center [1235, 111] width 23 height 31
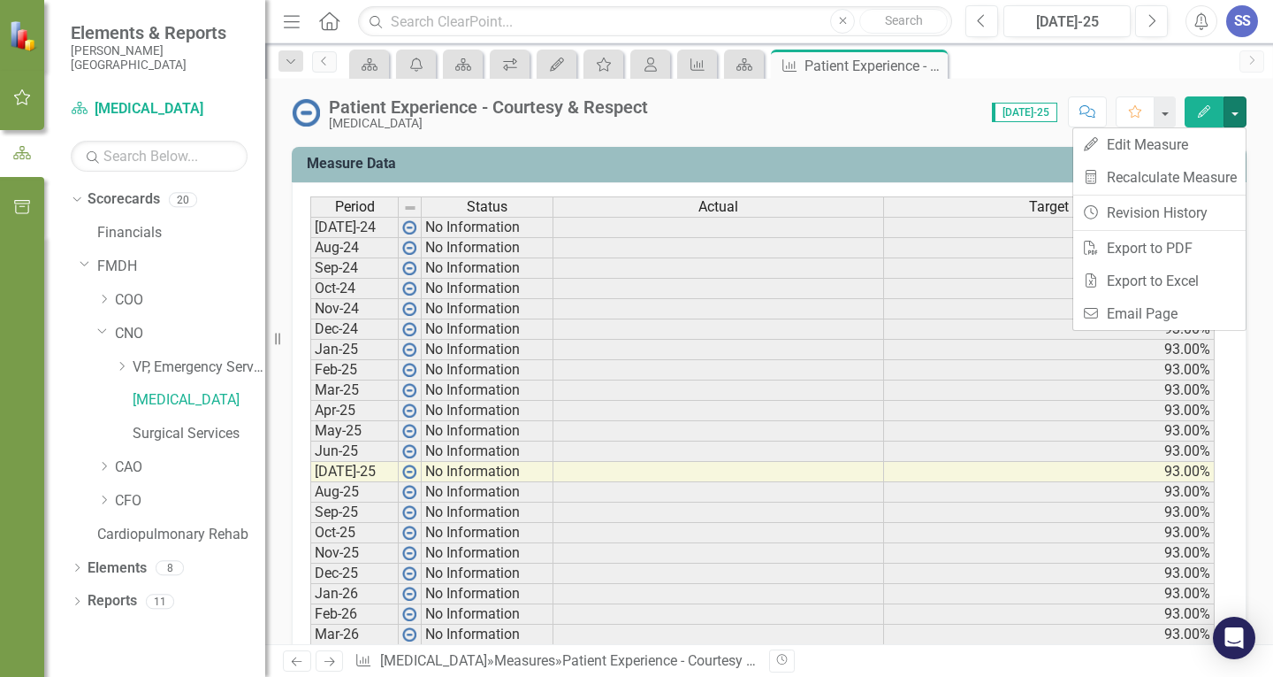
click at [860, 129] on div "Patient Experience - Courtesy & Respect [MEDICAL_DATA] Score: 0.00 [DATE]-25 Co…" at bounding box center [769, 105] width 1008 height 53
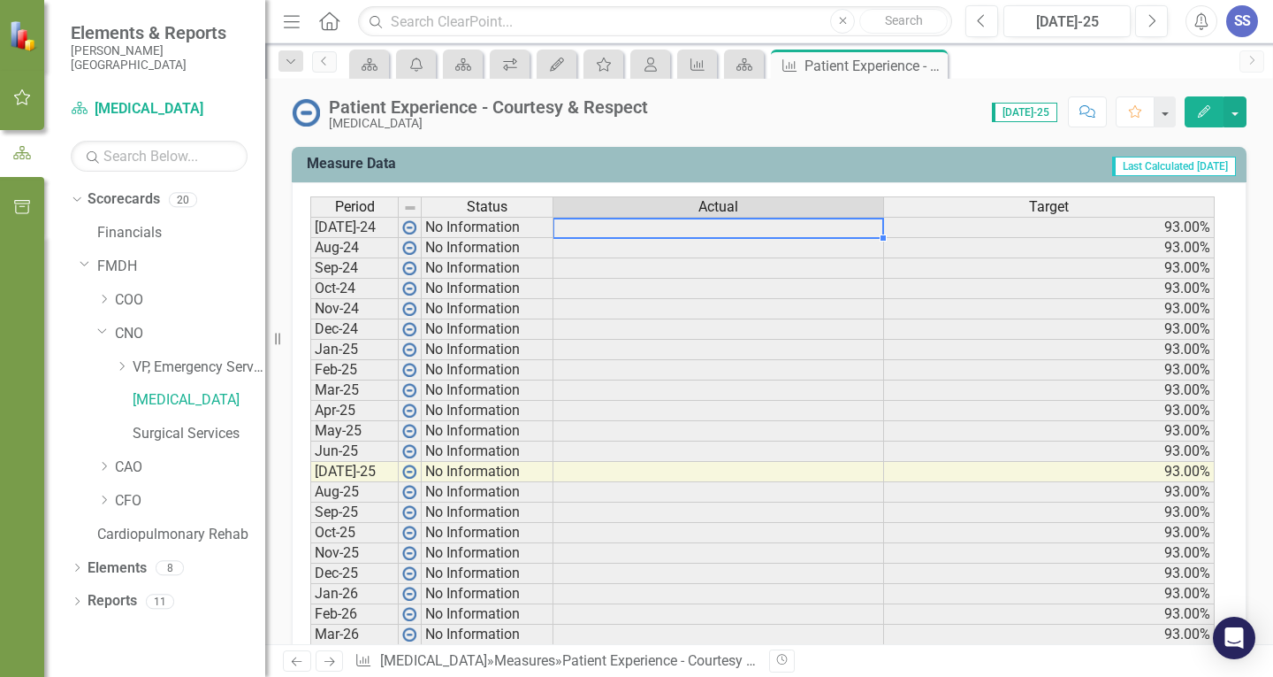
click at [601, 231] on td at bounding box center [719, 227] width 331 height 21
click at [558, 73] on div "My Updates" at bounding box center [553, 64] width 25 height 22
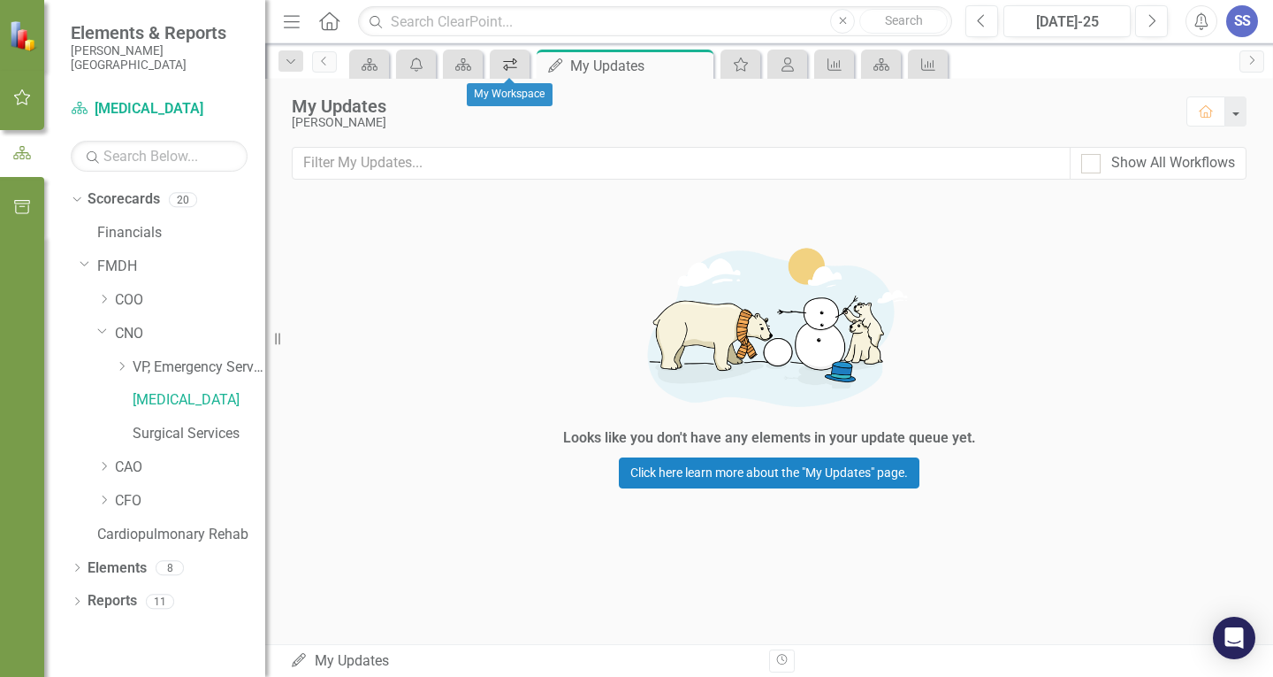
click at [501, 61] on icon "icon.workspace" at bounding box center [510, 64] width 18 height 14
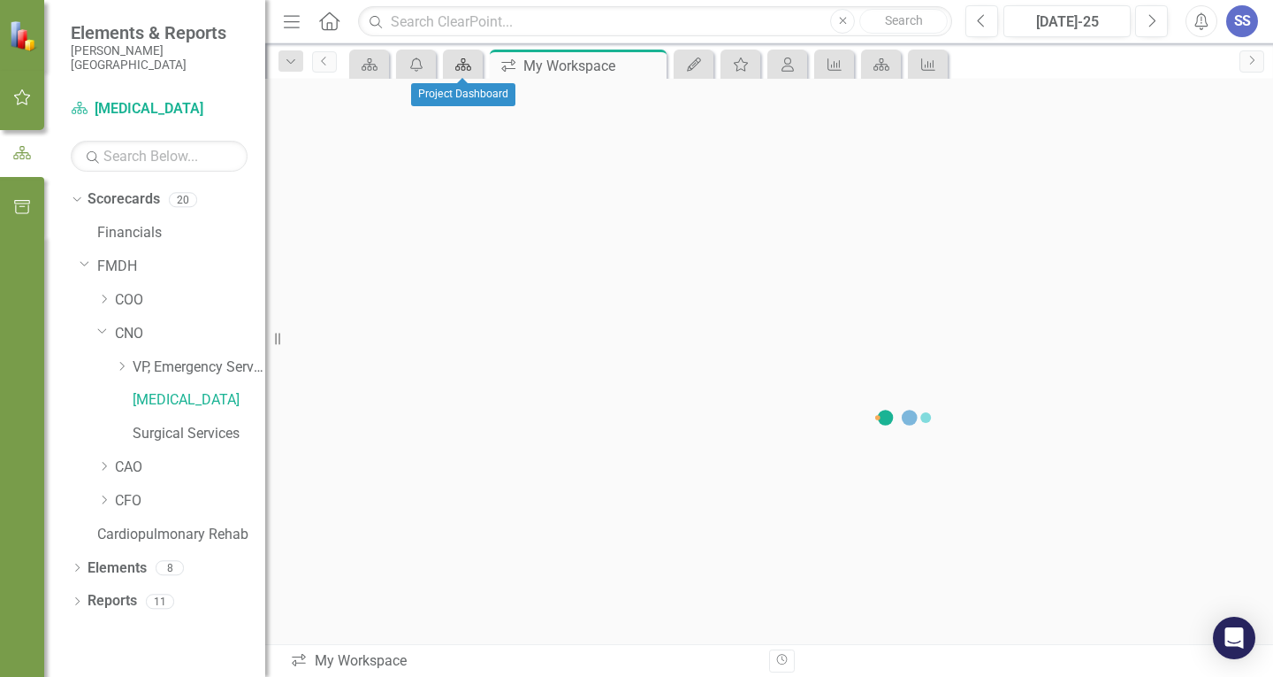
click at [467, 72] on div "Scorecard" at bounding box center [459, 64] width 25 height 22
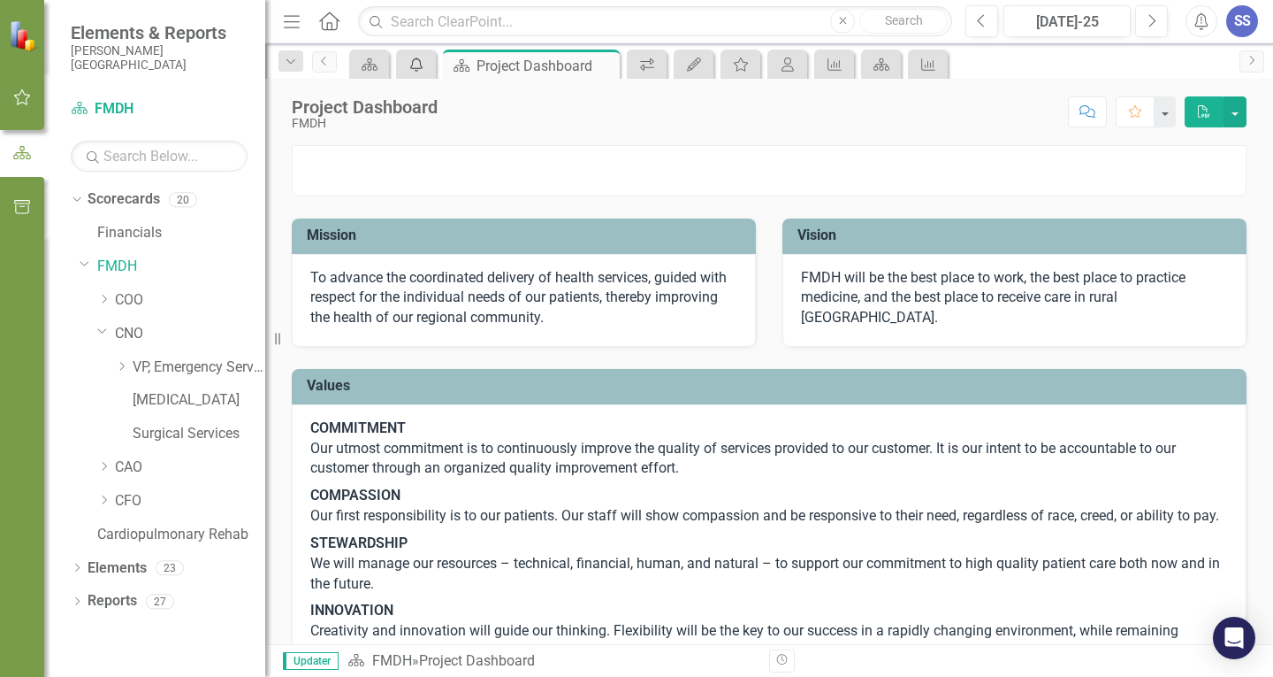
click at [418, 74] on div "icon.alertInbox" at bounding box center [413, 64] width 25 height 22
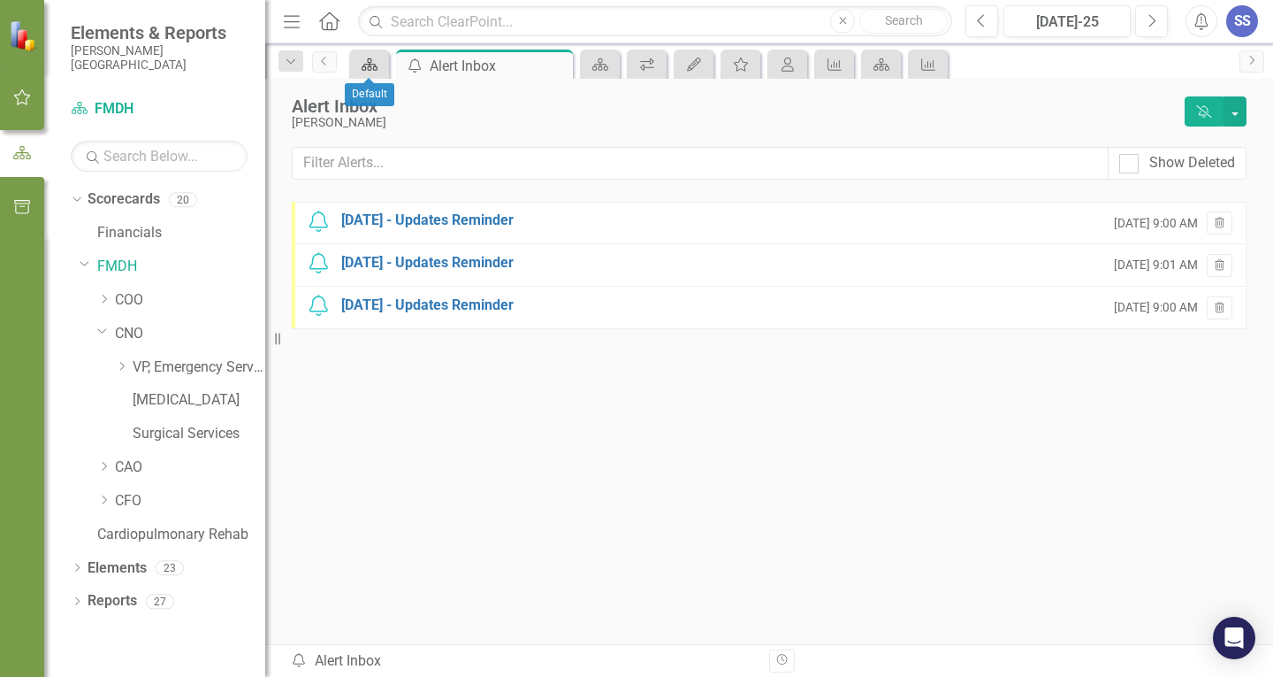
click at [371, 70] on icon at bounding box center [370, 64] width 16 height 12
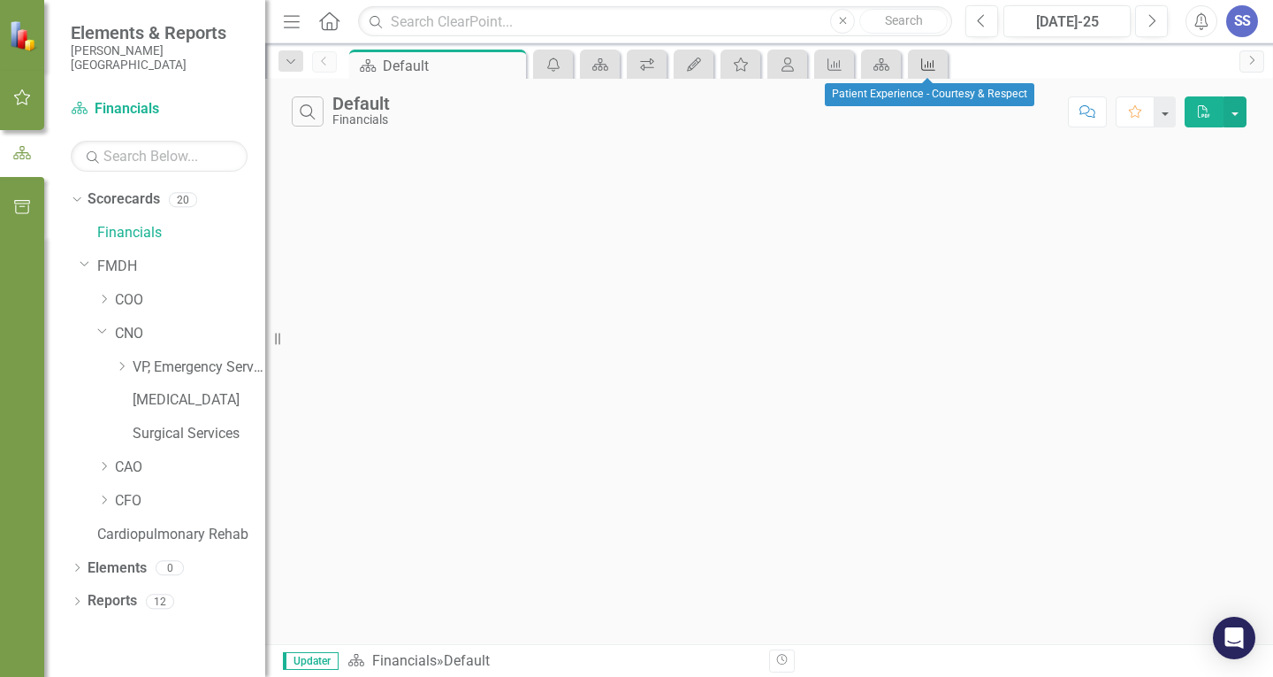
click at [929, 59] on icon "Measure" at bounding box center [929, 64] width 18 height 14
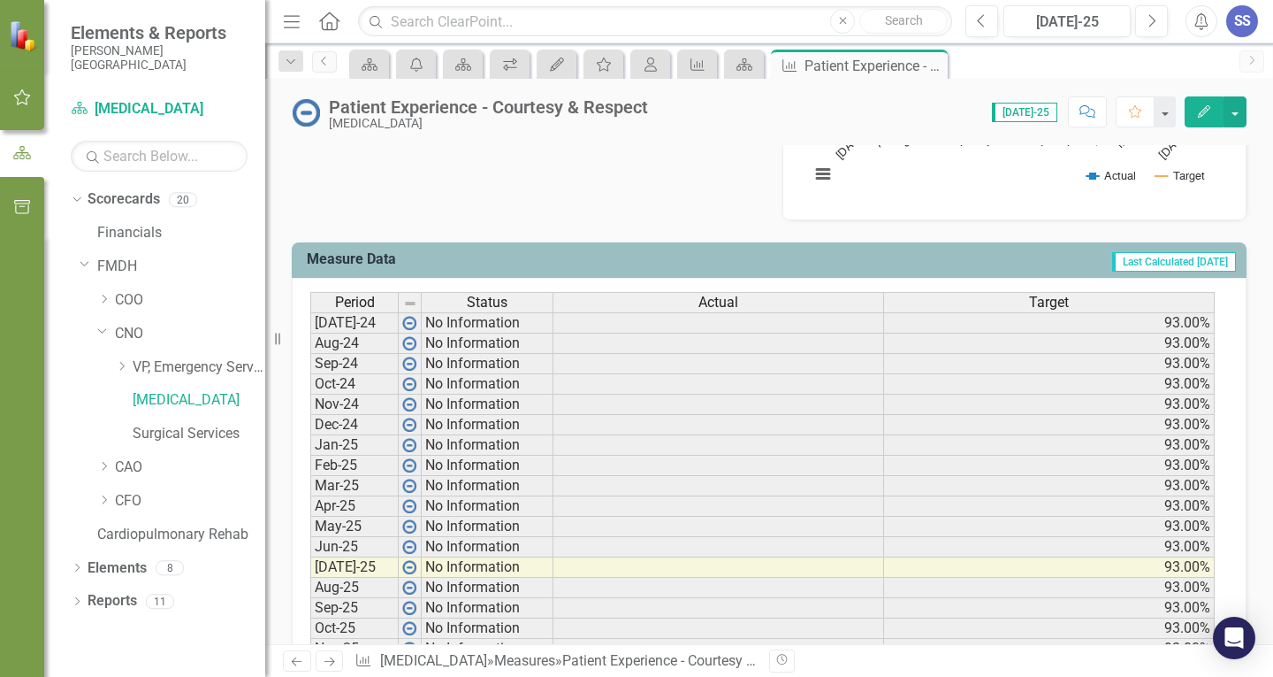
scroll to position [619, 0]
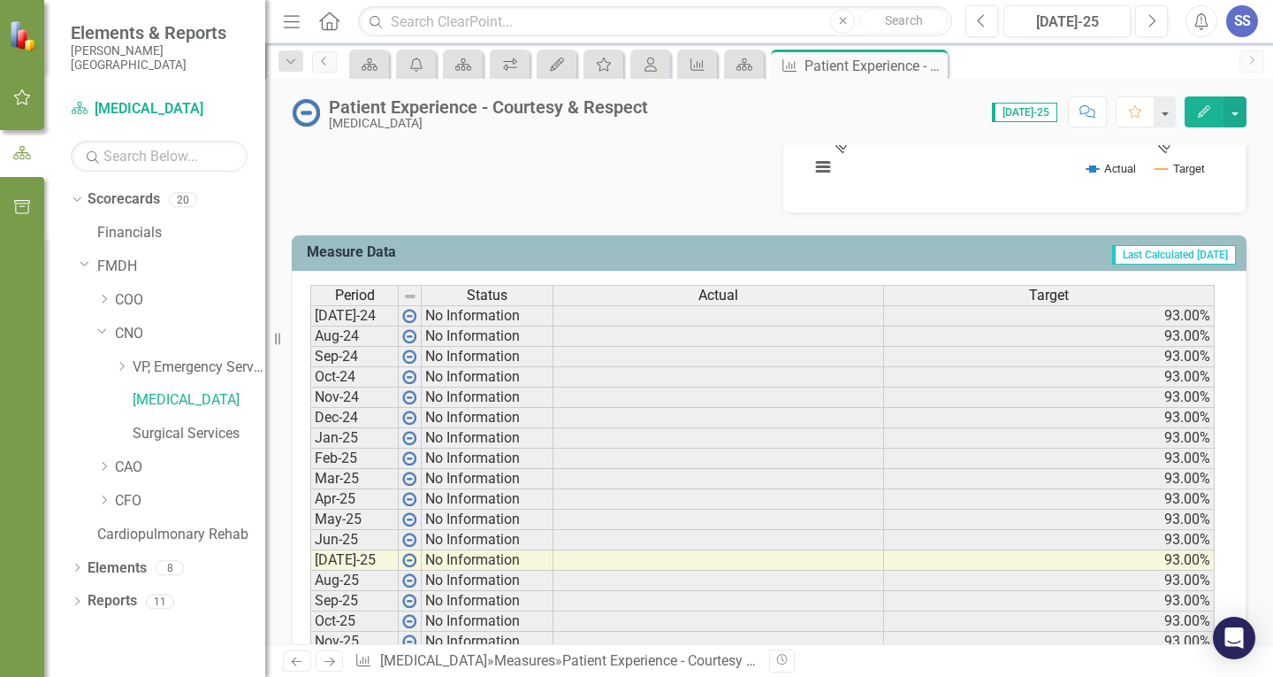
click at [727, 322] on td at bounding box center [719, 315] width 331 height 21
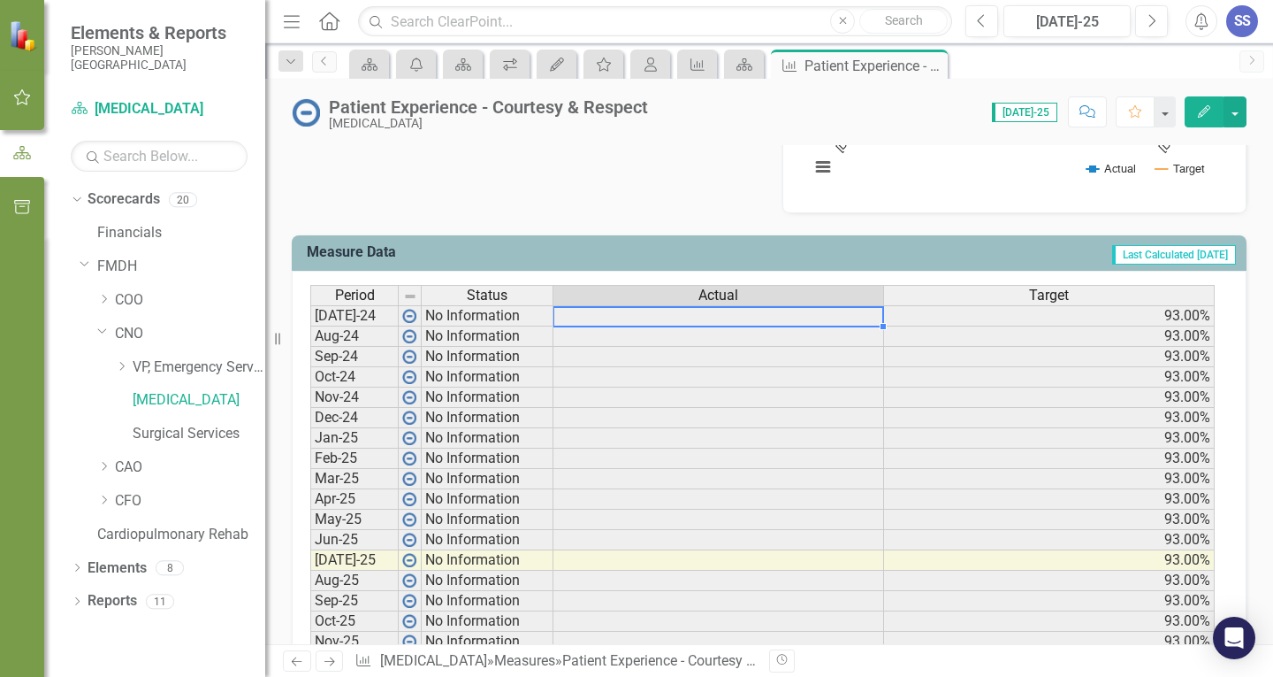
click at [724, 318] on td at bounding box center [719, 315] width 331 height 21
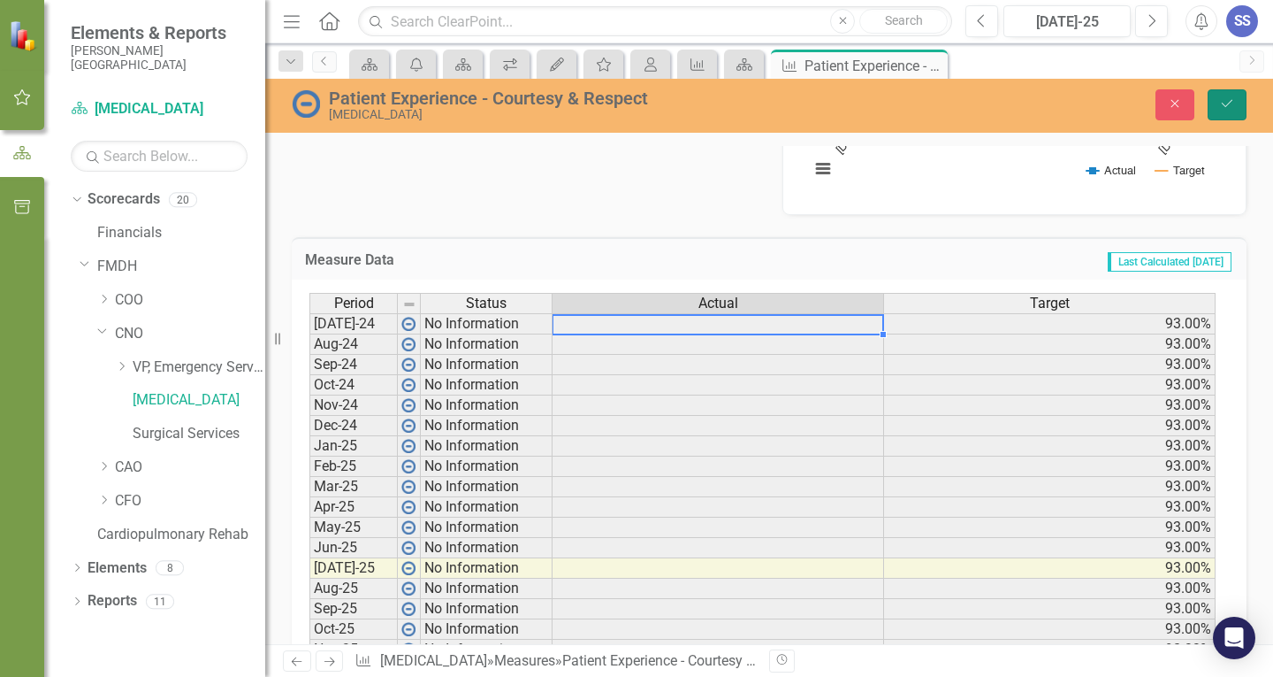
click at [1233, 104] on icon "Save" at bounding box center [1228, 103] width 16 height 12
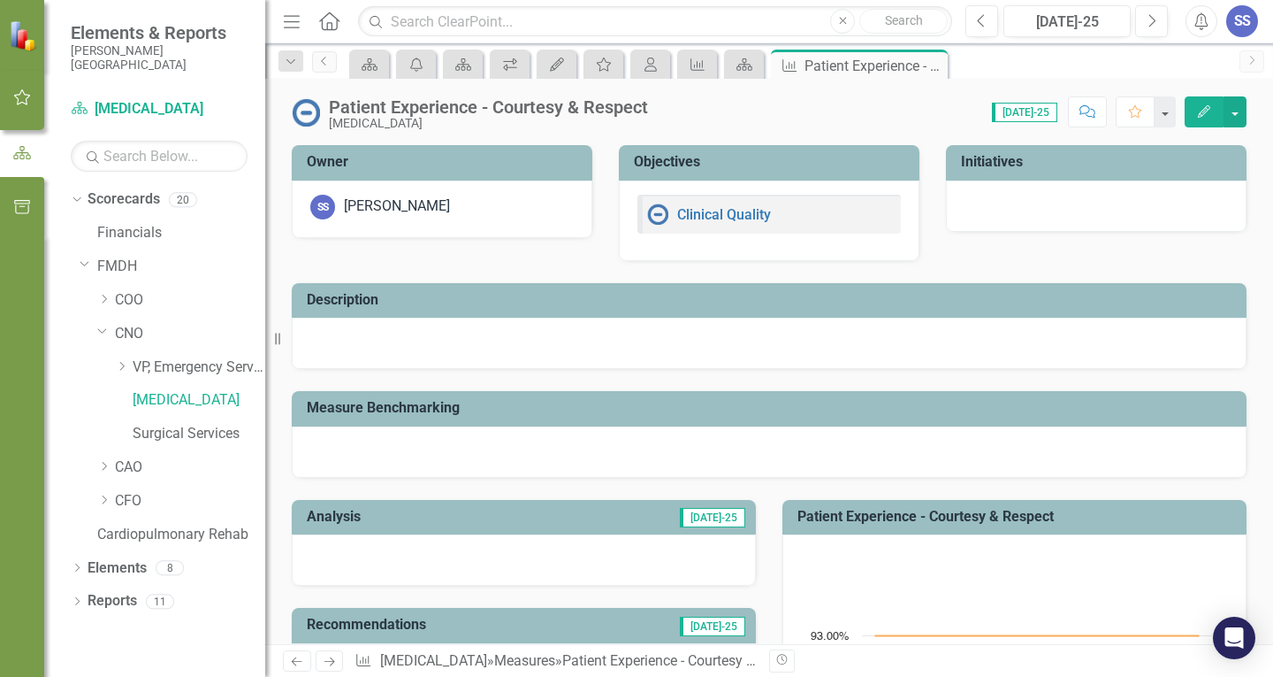
scroll to position [481, 0]
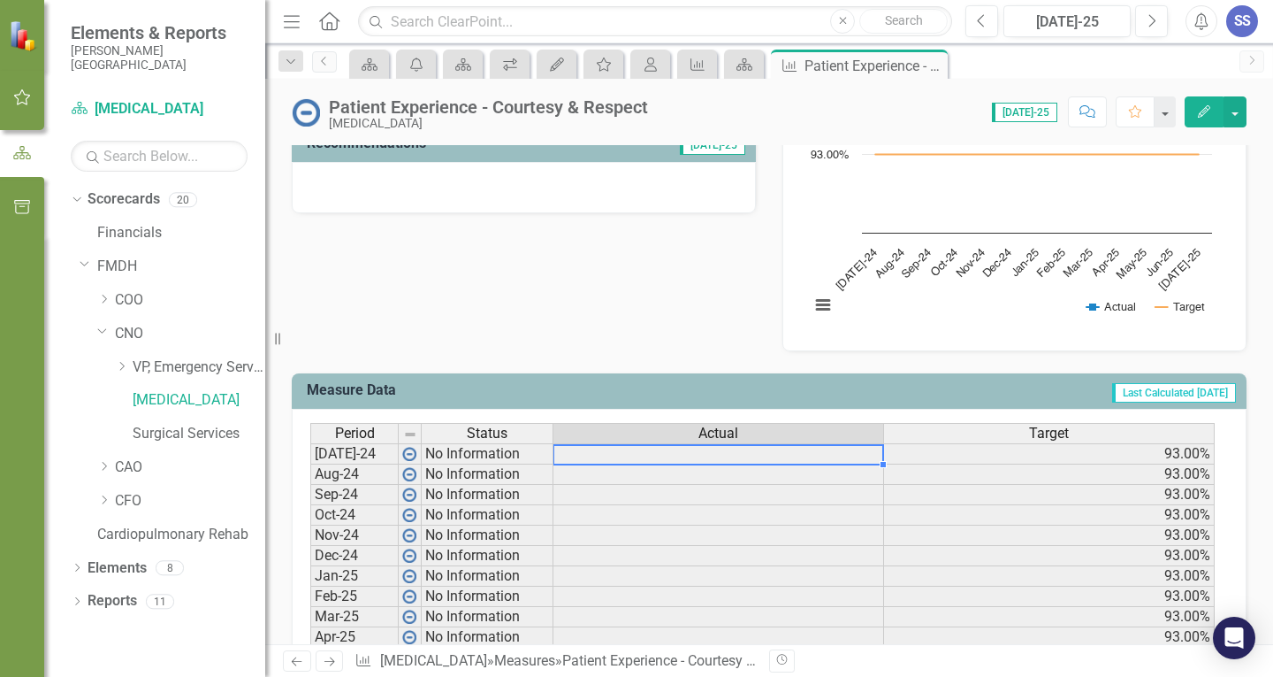
click at [591, 455] on td at bounding box center [719, 453] width 331 height 21
click at [588, 458] on td at bounding box center [719, 453] width 331 height 21
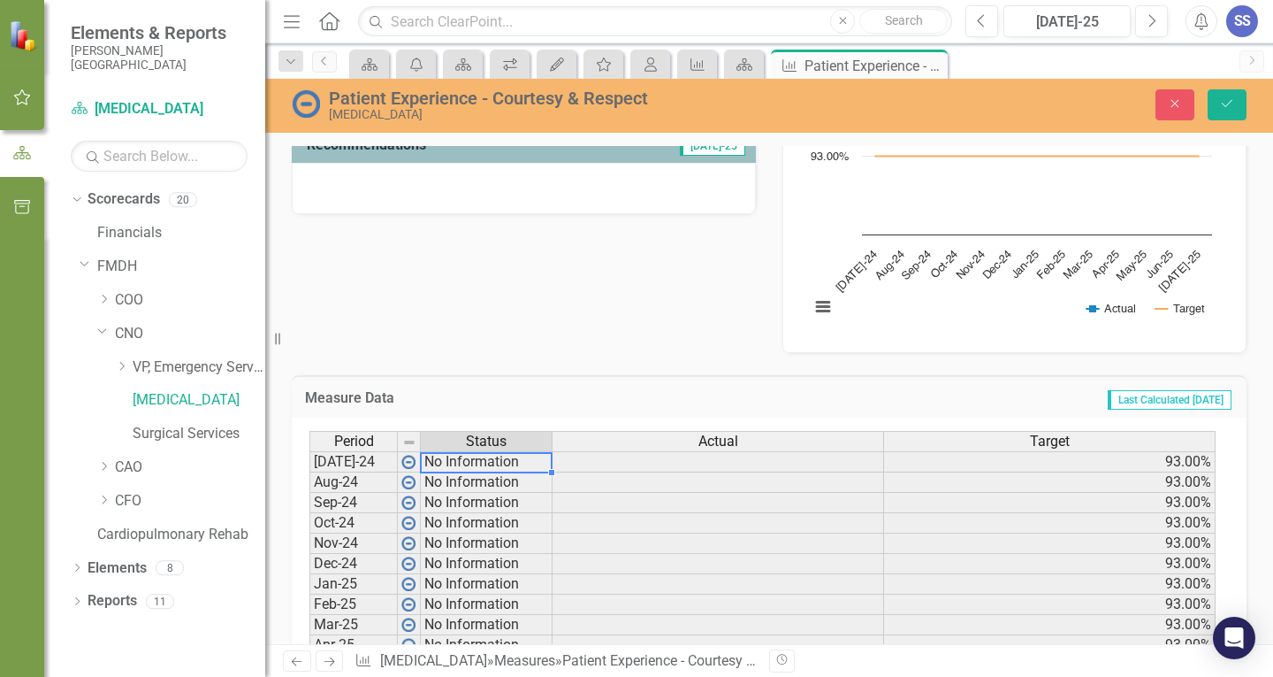
click at [491, 463] on td "No Information" at bounding box center [487, 461] width 132 height 21
click at [1173, 103] on icon "Close" at bounding box center [1175, 103] width 16 height 12
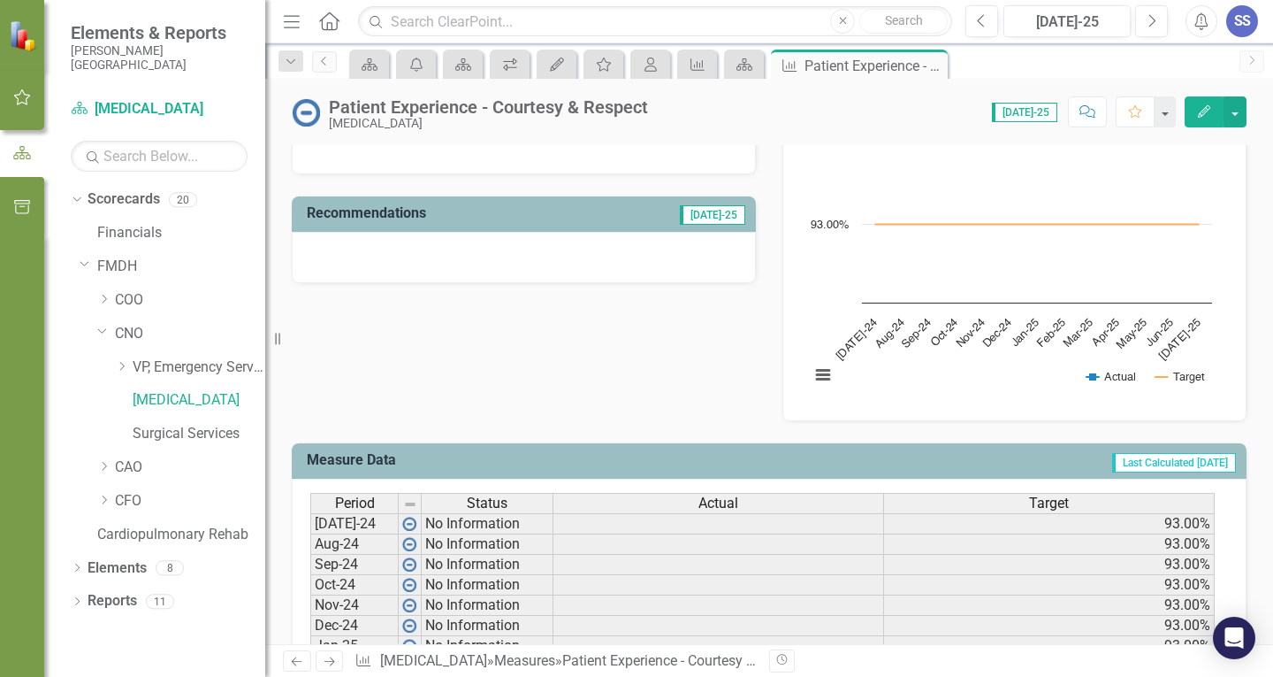
scroll to position [393, 0]
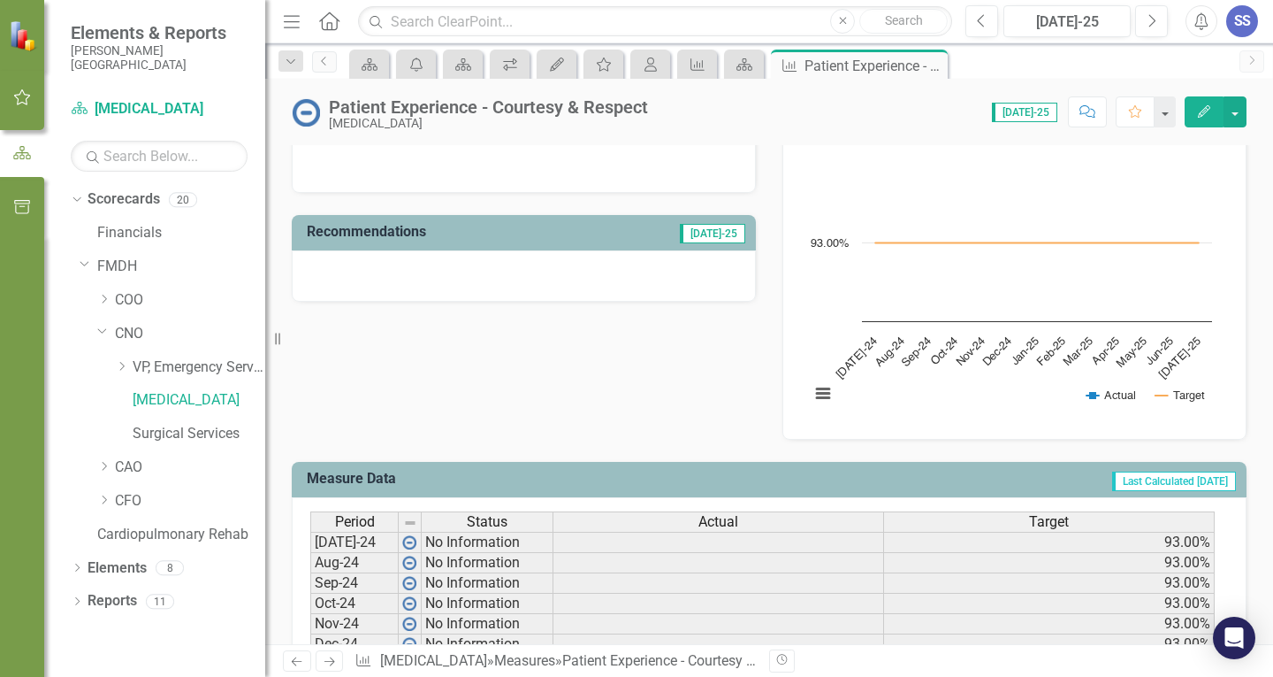
click at [1196, 119] on button "Edit" at bounding box center [1204, 111] width 39 height 31
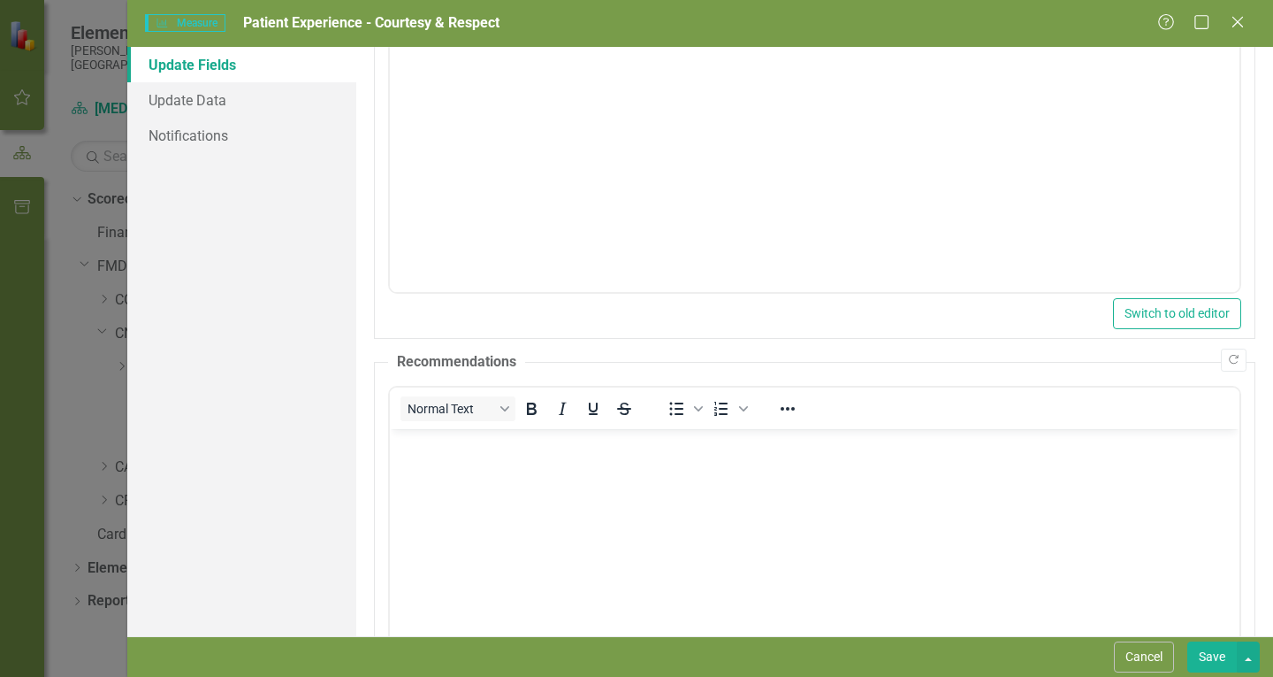
scroll to position [194, 0]
click at [222, 101] on link "Update Data" at bounding box center [241, 99] width 229 height 35
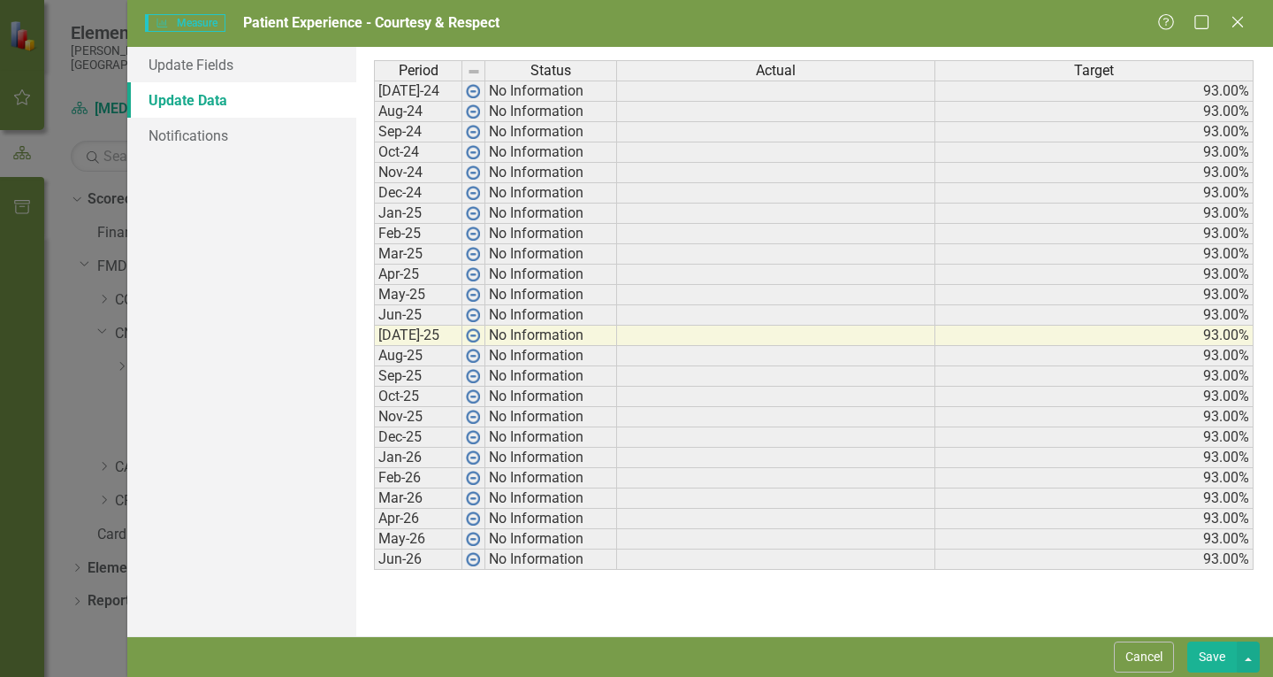
click at [731, 91] on td at bounding box center [776, 90] width 318 height 21
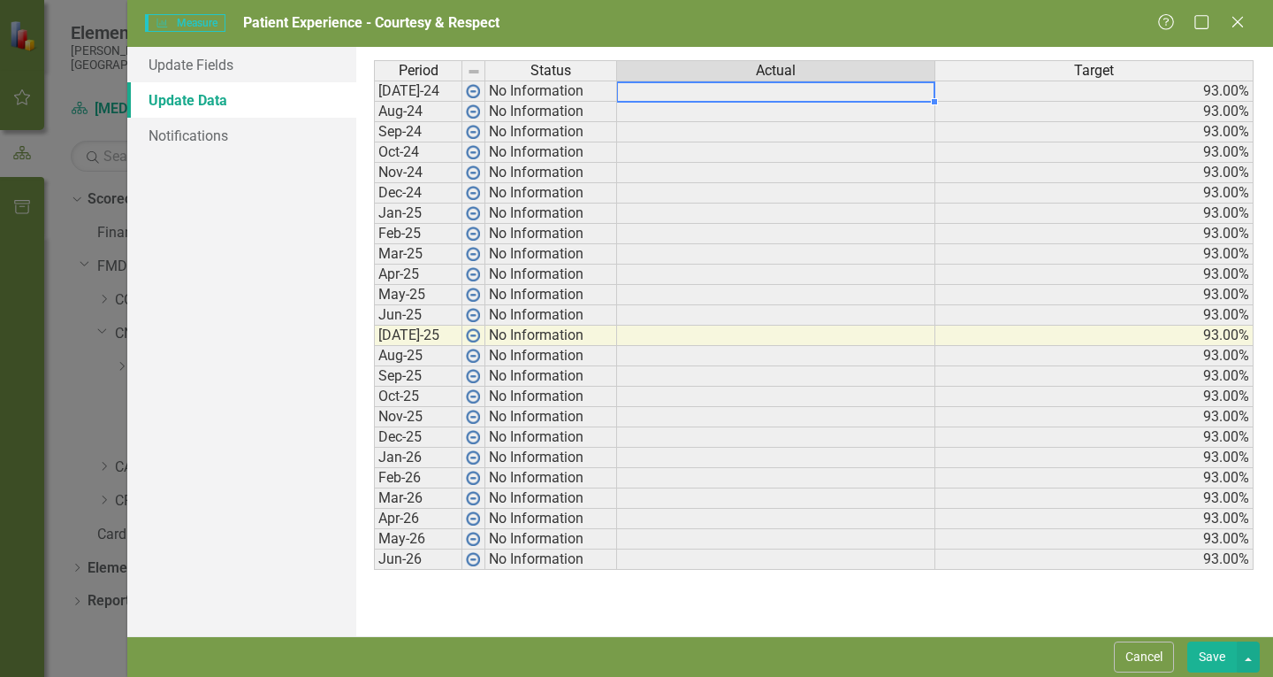
click at [915, 88] on td at bounding box center [776, 90] width 318 height 21
click at [564, 98] on td "No Information" at bounding box center [552, 90] width 132 height 21
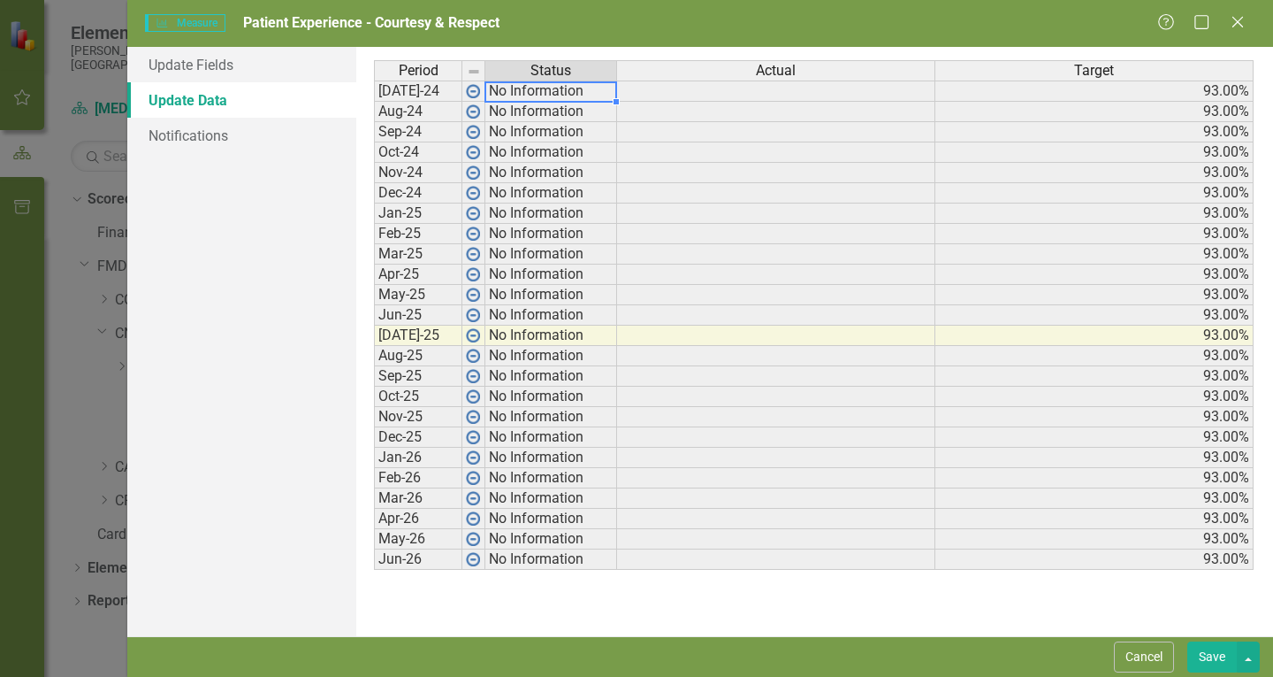
click at [678, 106] on td at bounding box center [776, 112] width 318 height 20
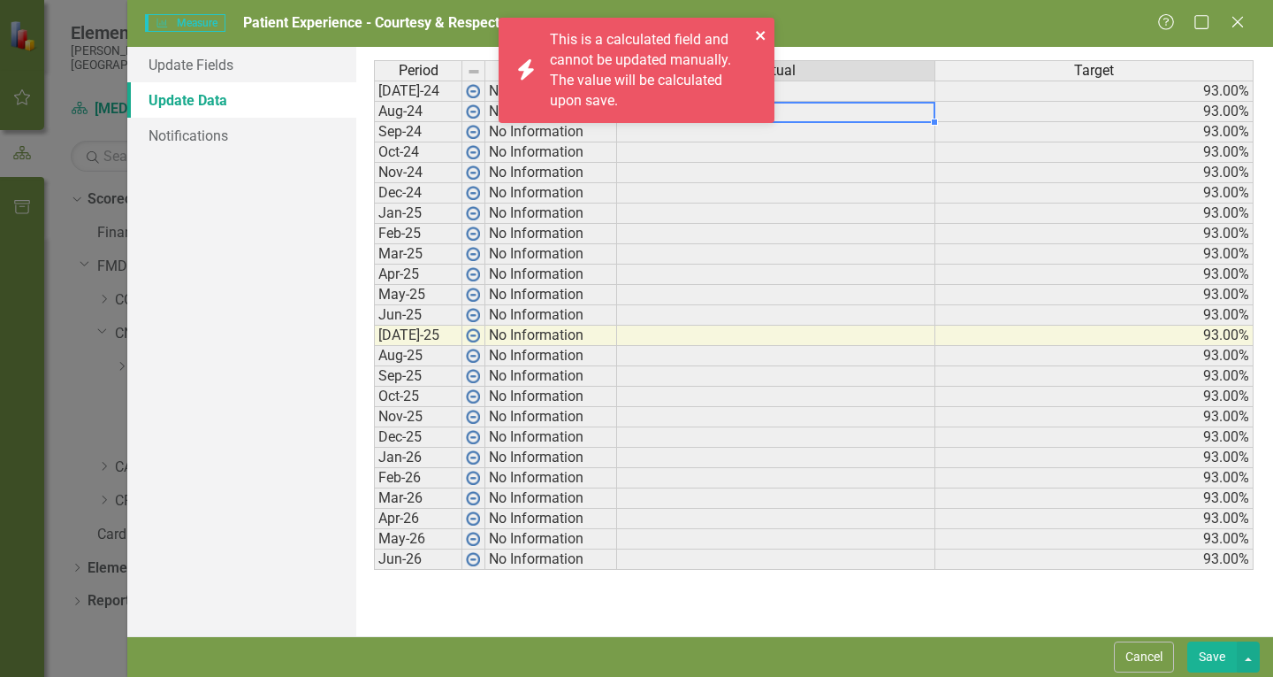
click at [763, 33] on icon "close" at bounding box center [760, 35] width 9 height 9
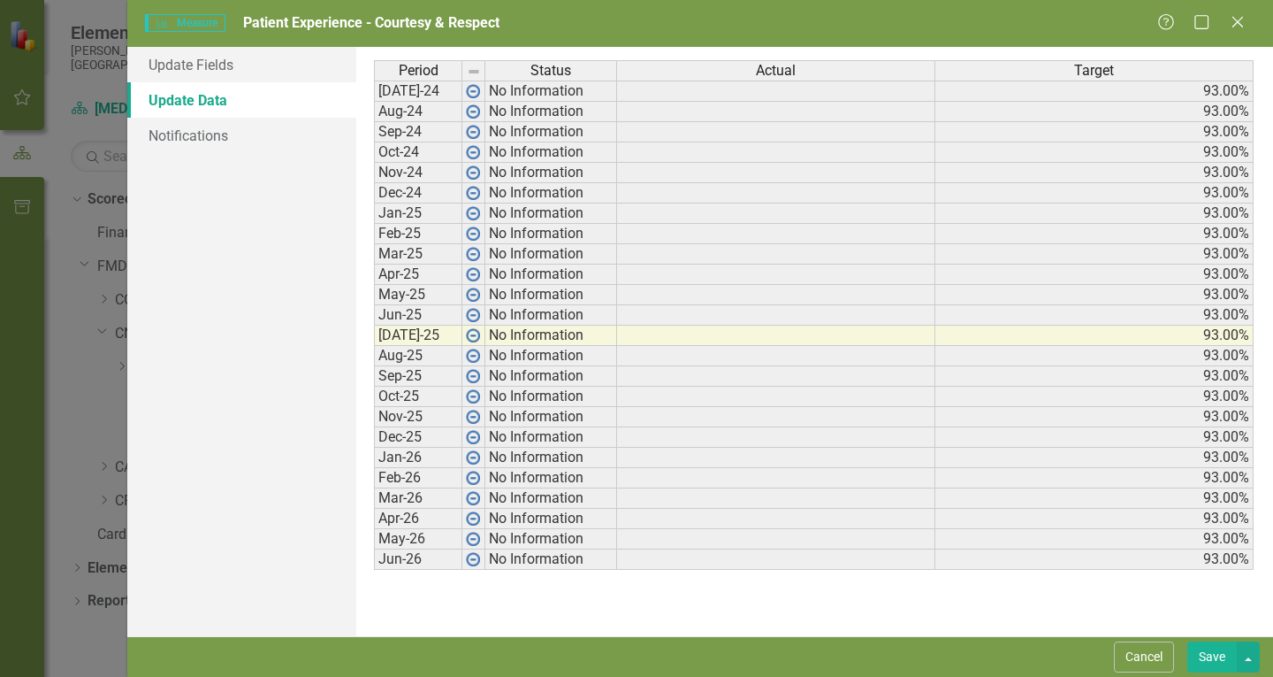
click at [740, 88] on div "icon.bolt This is a calculated field and cannot be updated manually. The value …" at bounding box center [636, 77] width 283 height 126
click at [736, 95] on td at bounding box center [776, 90] width 318 height 21
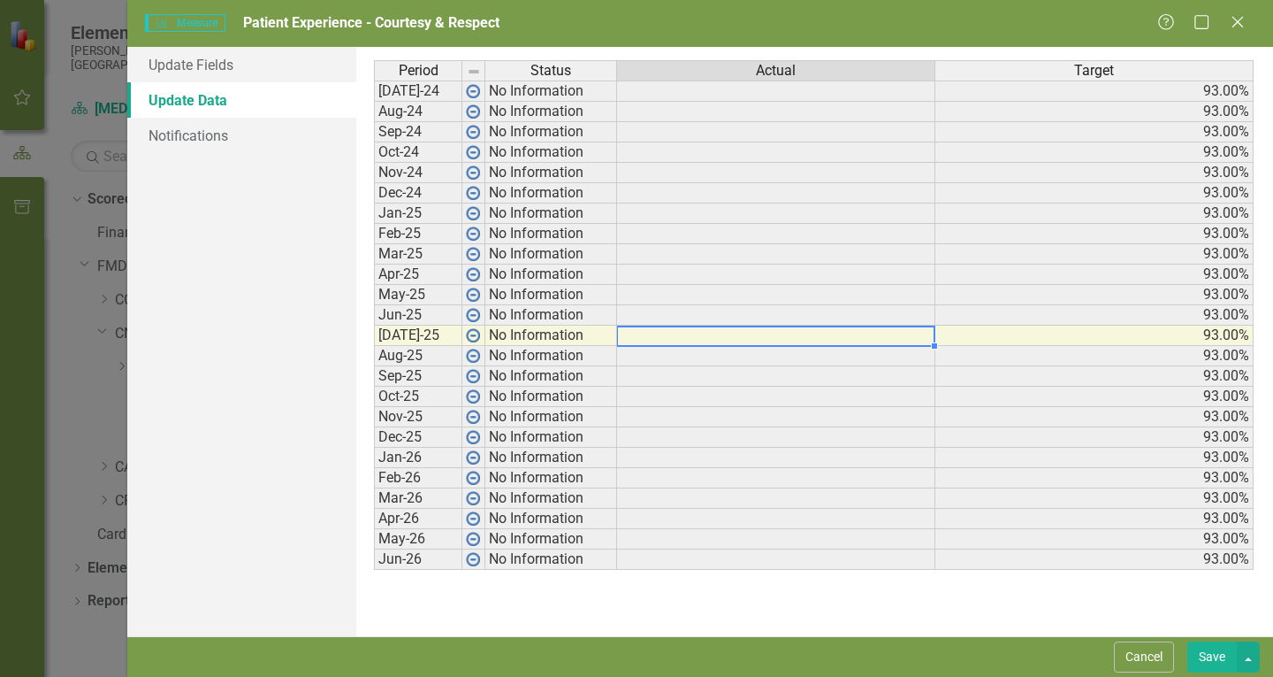
click at [657, 333] on td at bounding box center [776, 335] width 318 height 20
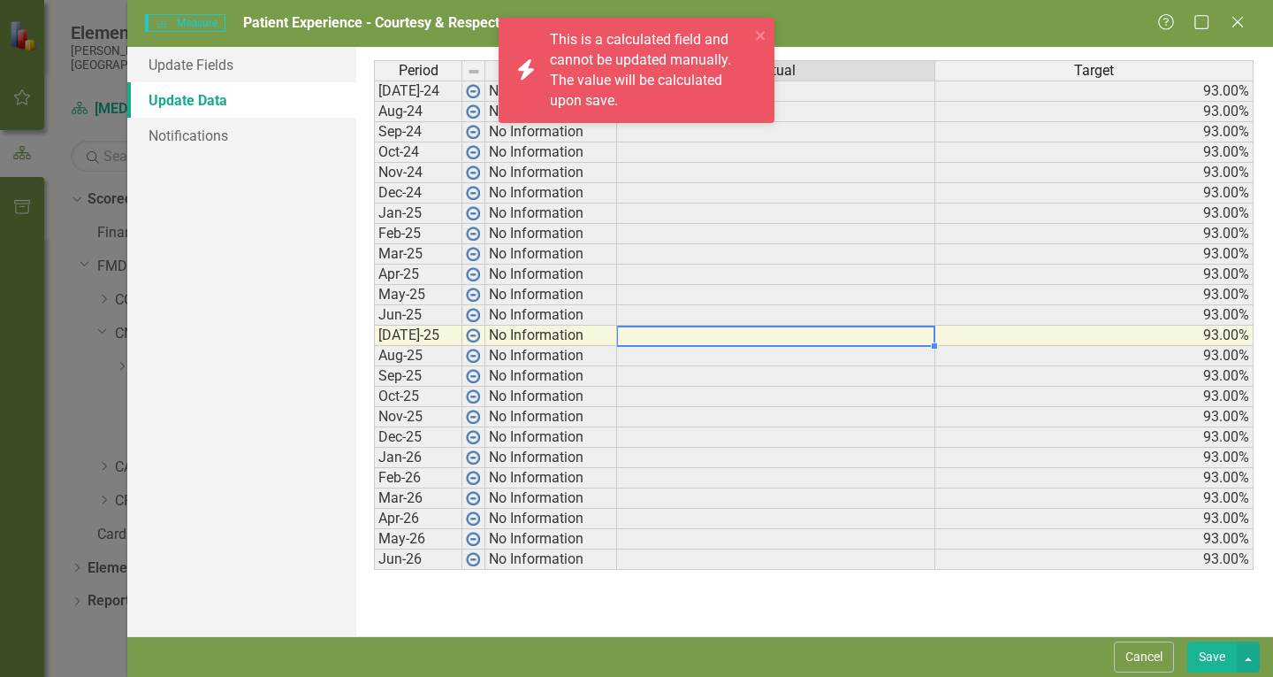
click at [750, 33] on div "icon.bolt This is a calculated field and cannot be updated manually. The value …" at bounding box center [630, 70] width 249 height 91
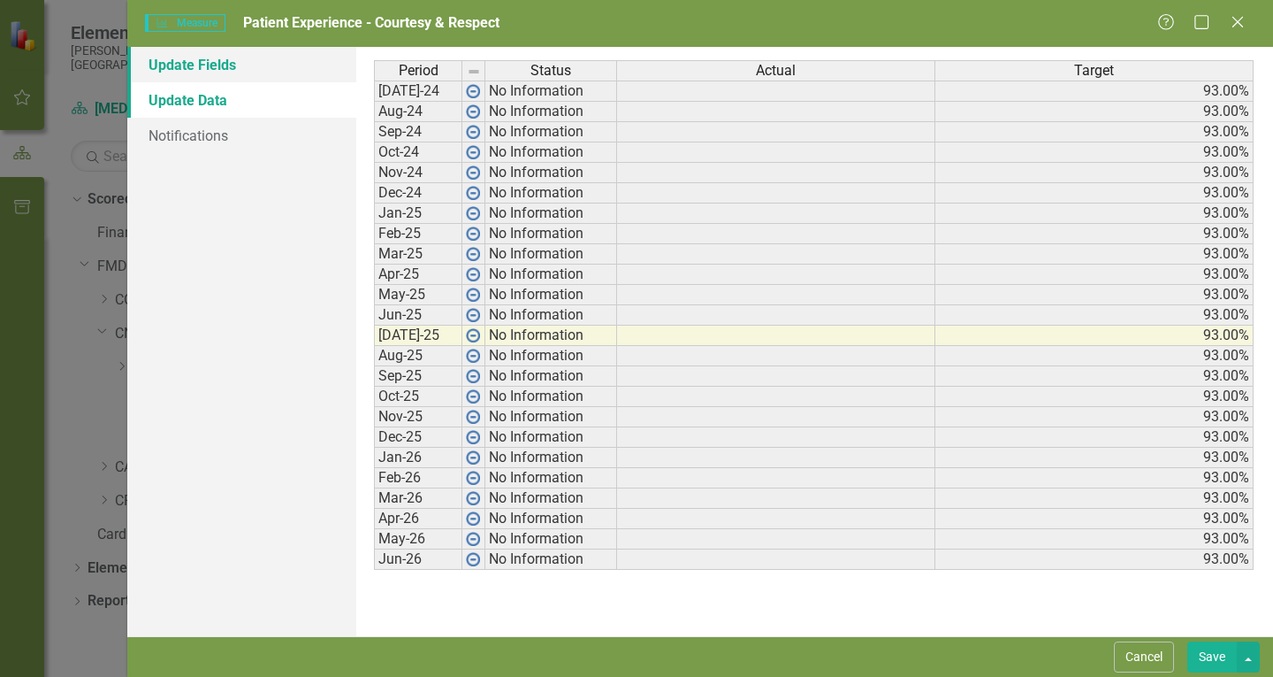
click at [210, 73] on link "Update Fields" at bounding box center [241, 64] width 229 height 35
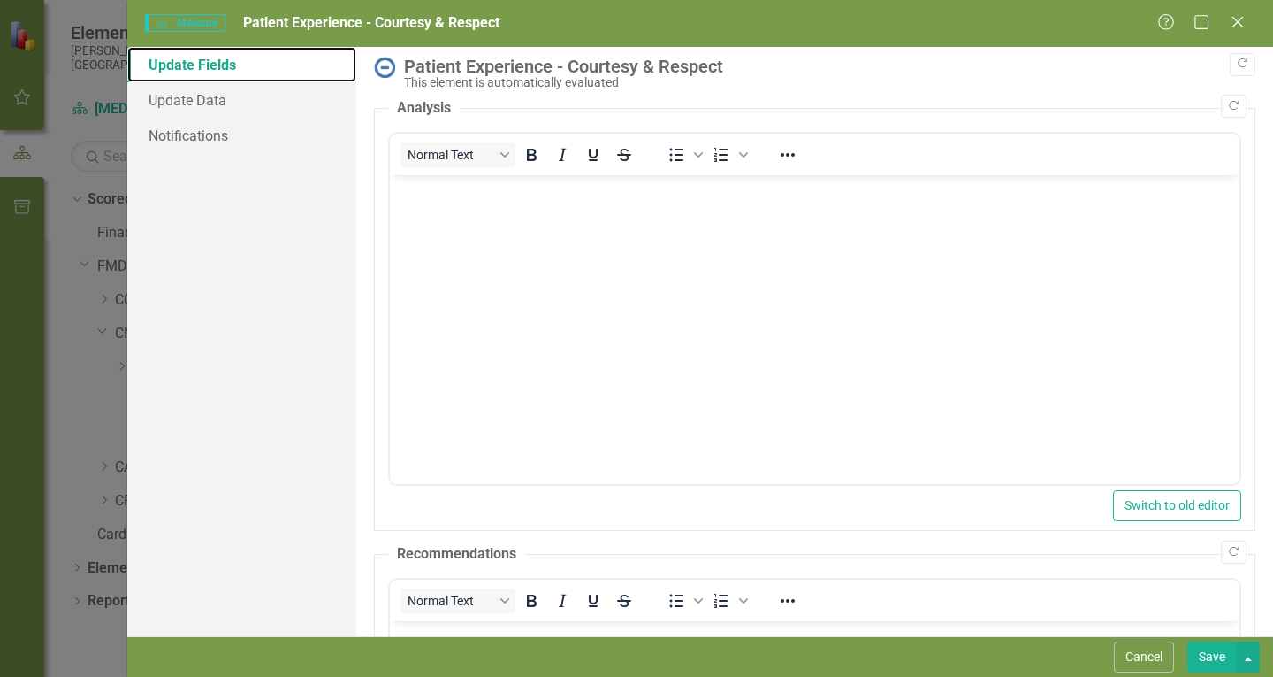
scroll to position [0, 0]
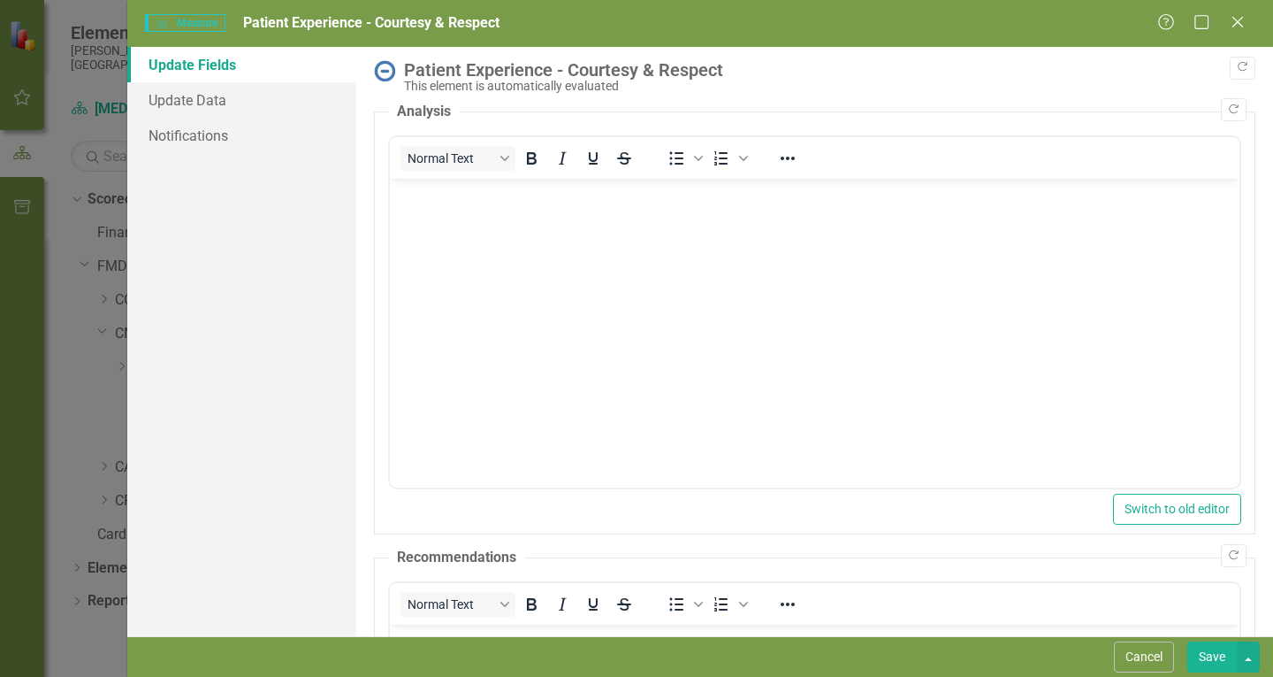
click at [491, 233] on body "Rich Text Area. Press ALT-0 for help." at bounding box center [815, 311] width 850 height 265
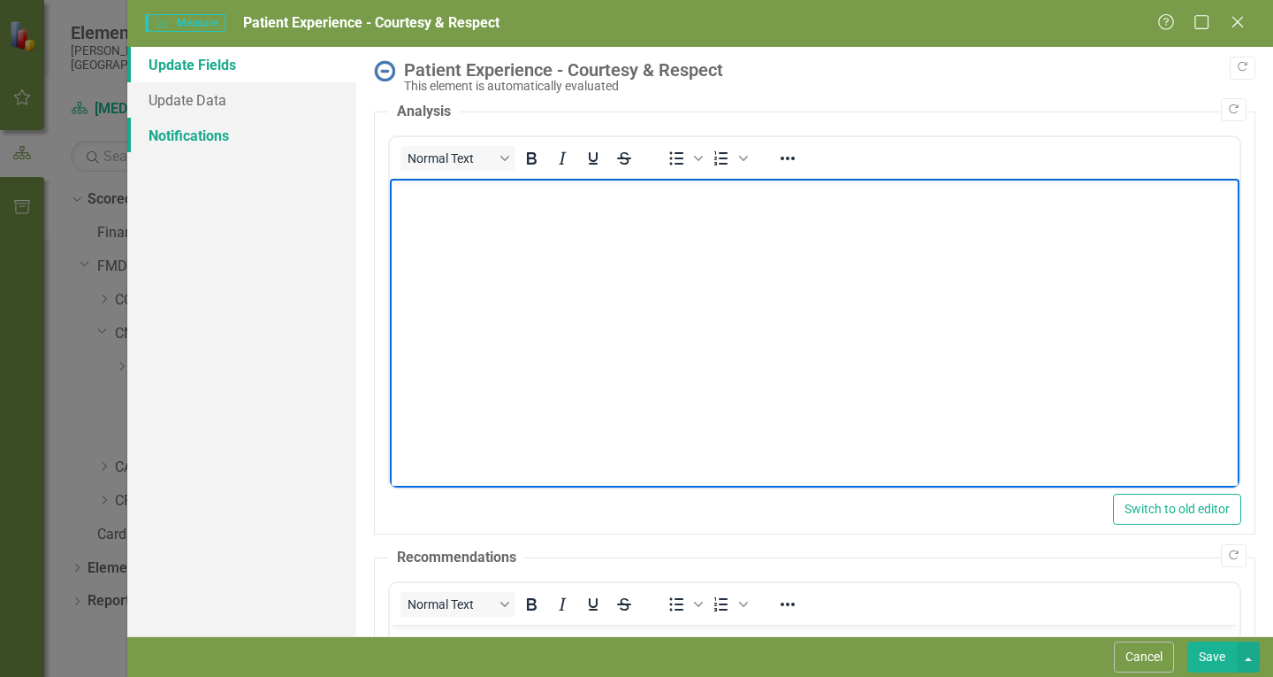
click at [223, 132] on link "Notifications" at bounding box center [241, 135] width 229 height 35
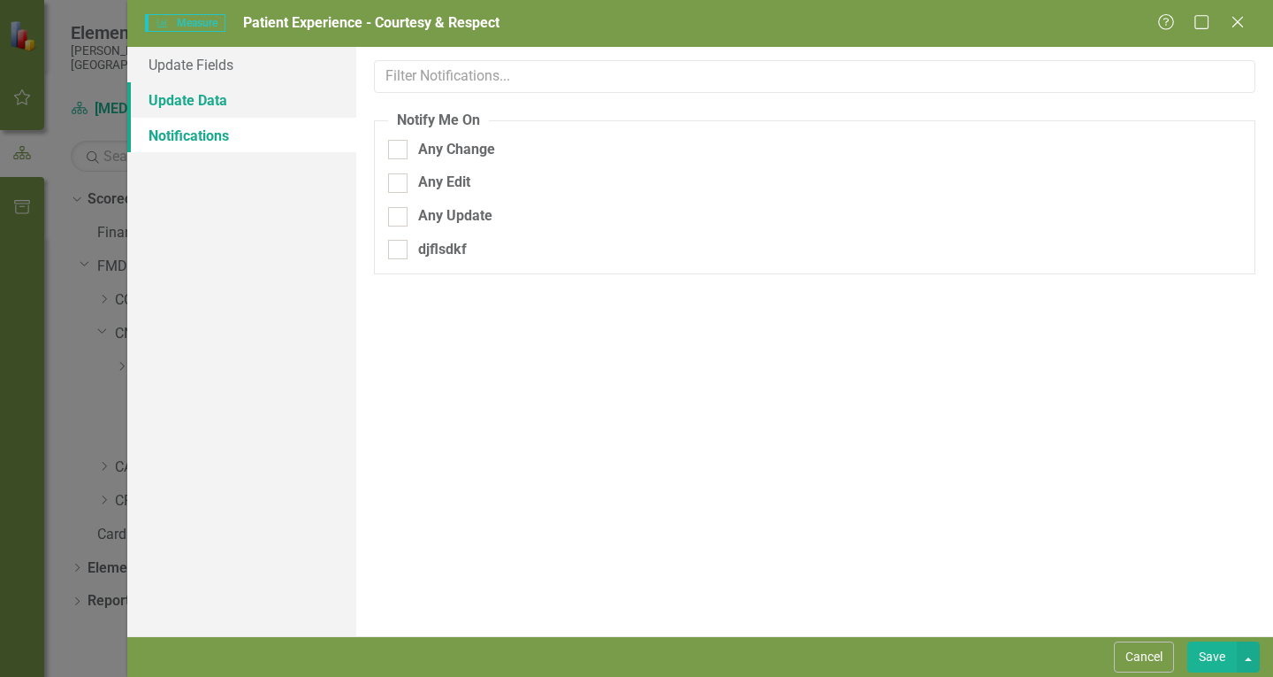
click at [223, 109] on link "Update Data" at bounding box center [241, 99] width 229 height 35
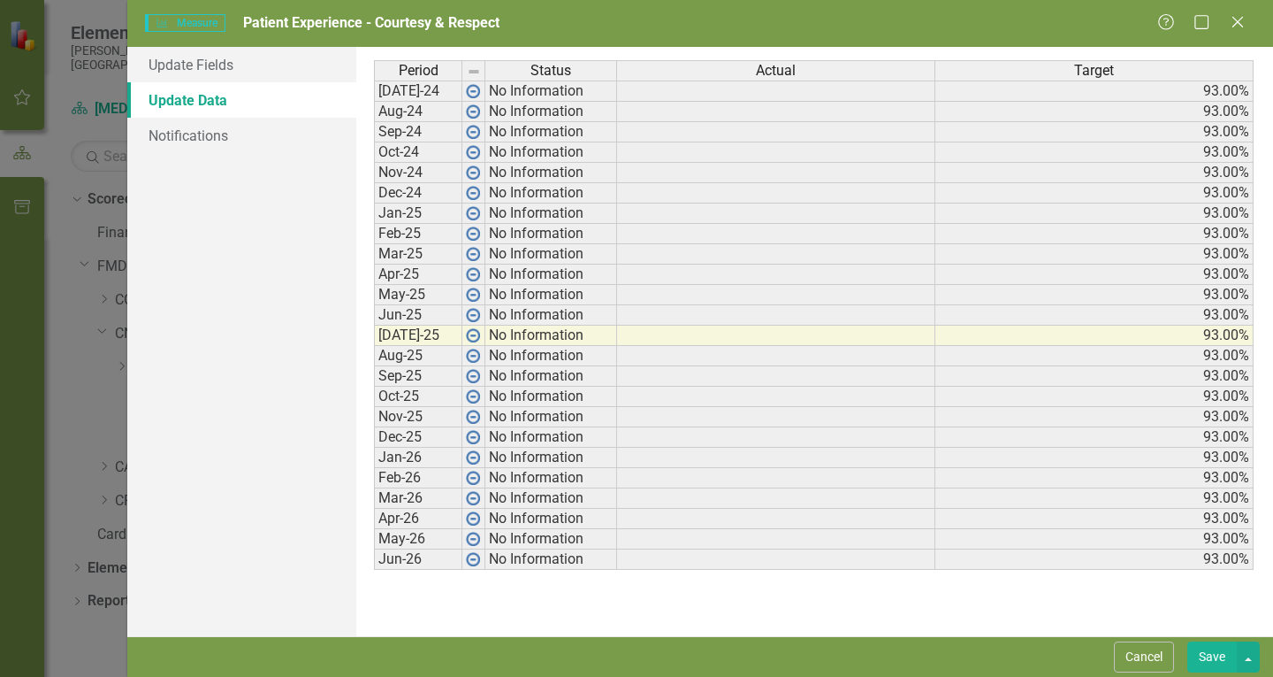
click at [684, 92] on td at bounding box center [776, 90] width 318 height 21
click at [214, 73] on link "Update Fields" at bounding box center [241, 64] width 229 height 35
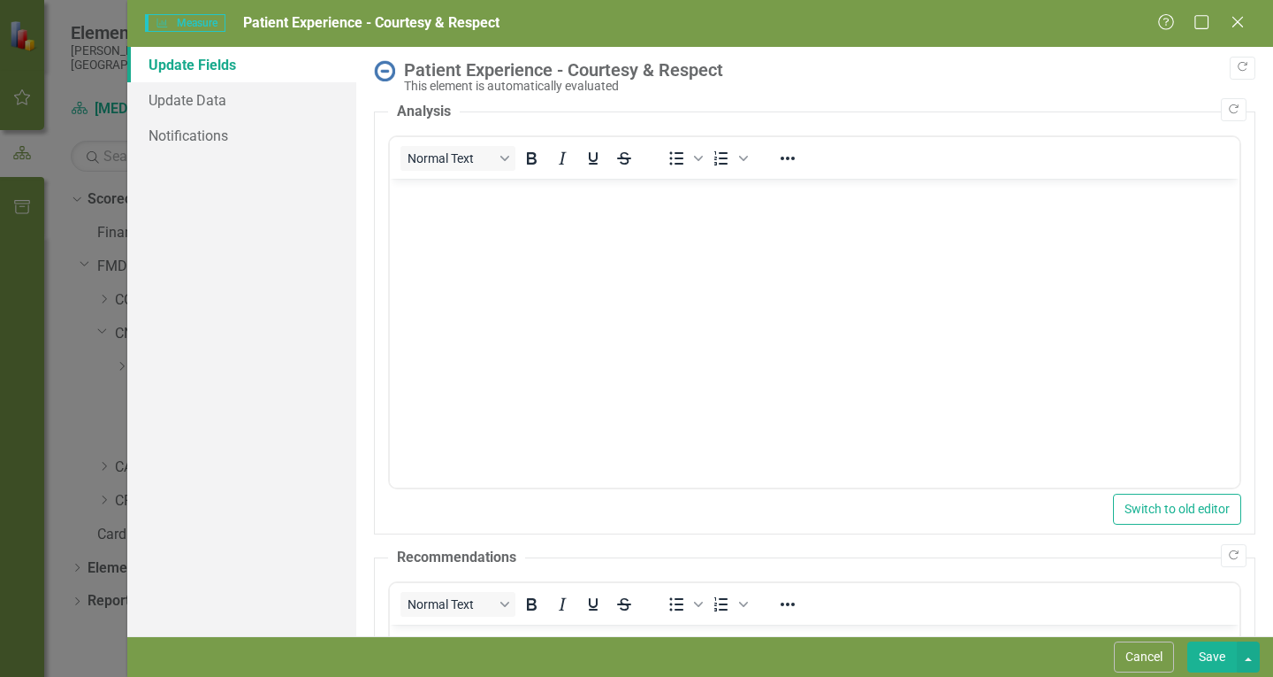
click at [461, 236] on body "Rich Text Area. Press ALT-0 for help." at bounding box center [815, 311] width 850 height 265
